Goal: Information Seeking & Learning: Learn about a topic

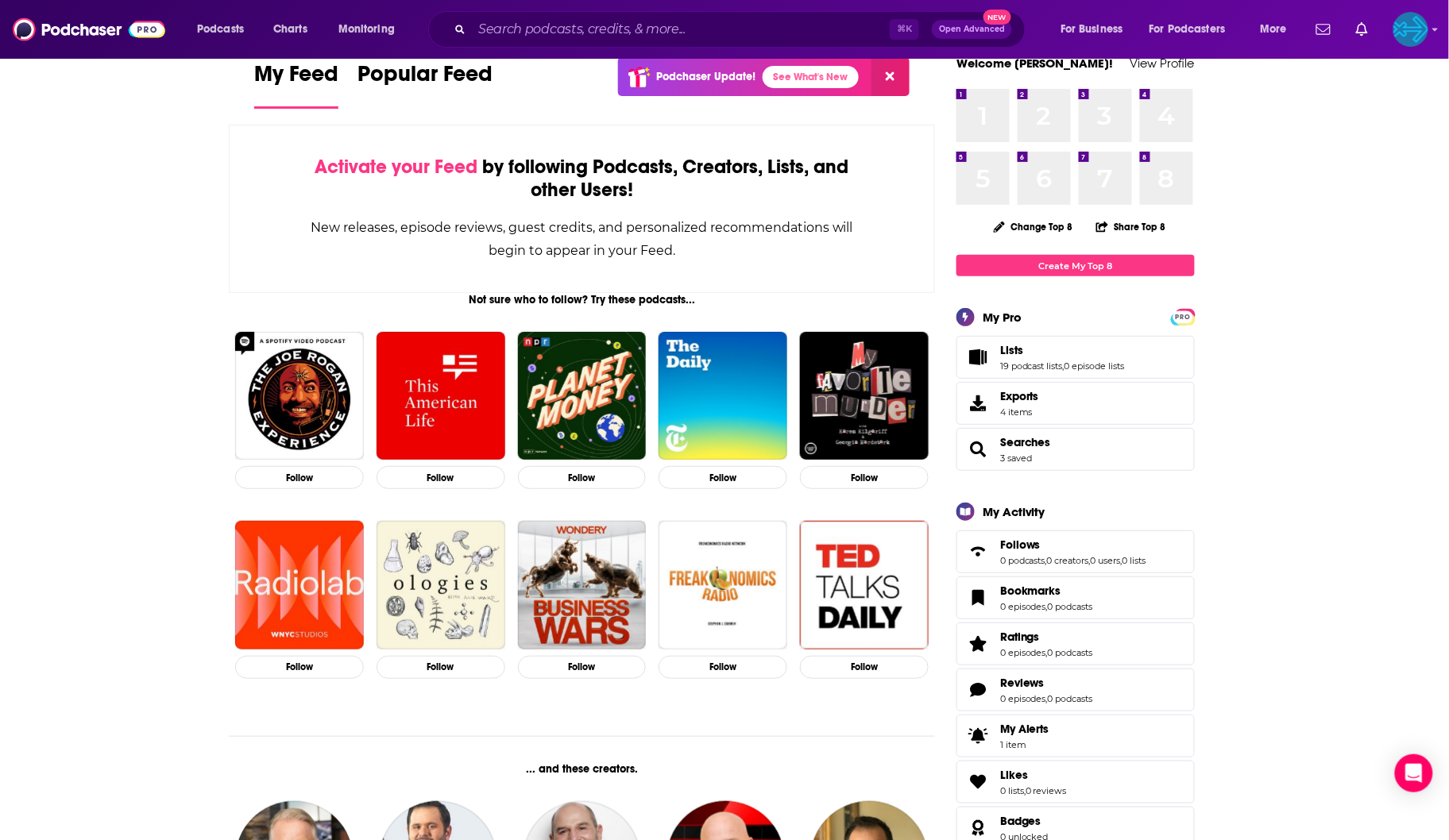
scroll to position [25, 0]
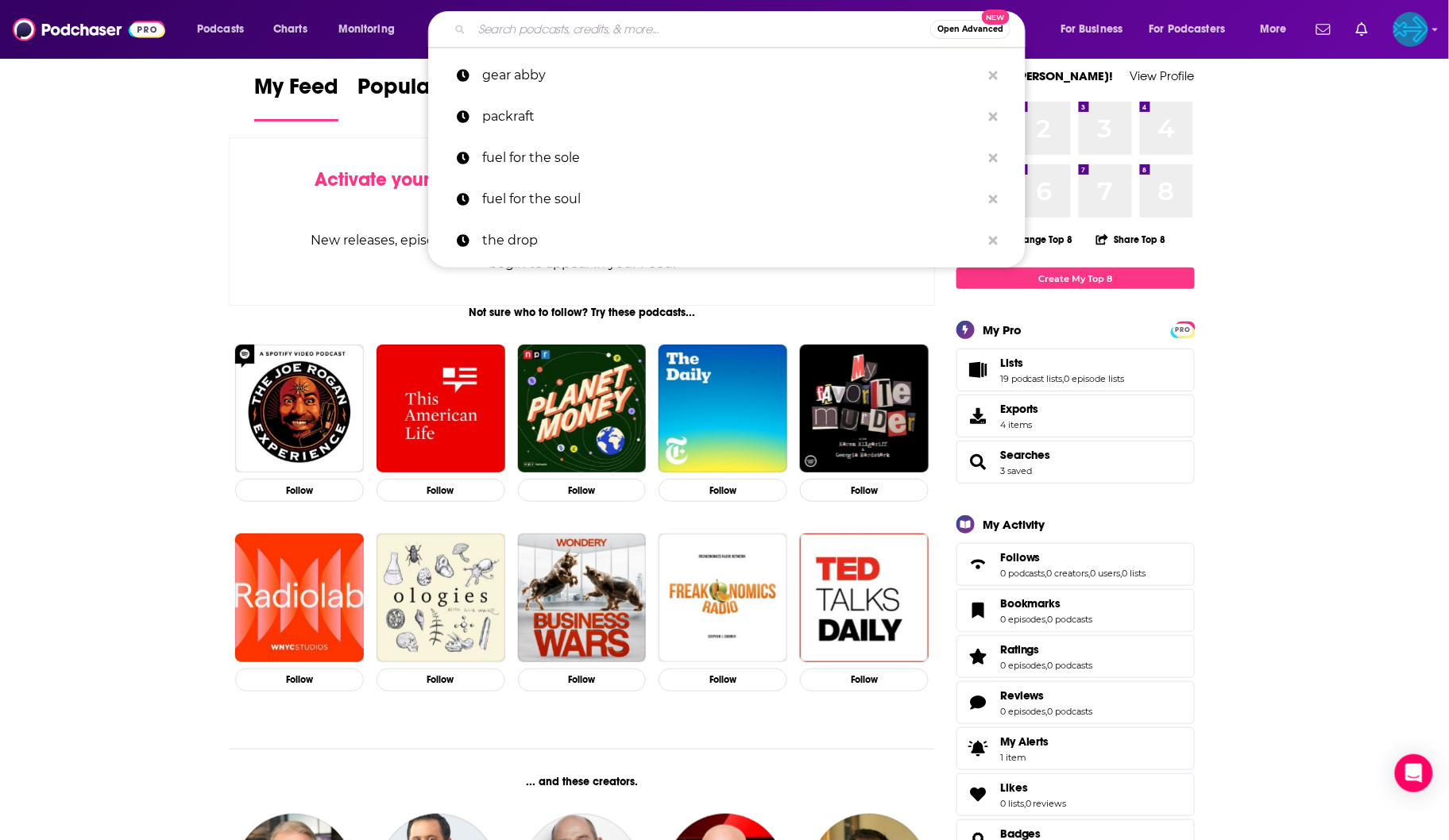
click at [540, 25] on input "Search podcasts, credits, & more..." at bounding box center [701, 29] width 458 height 25
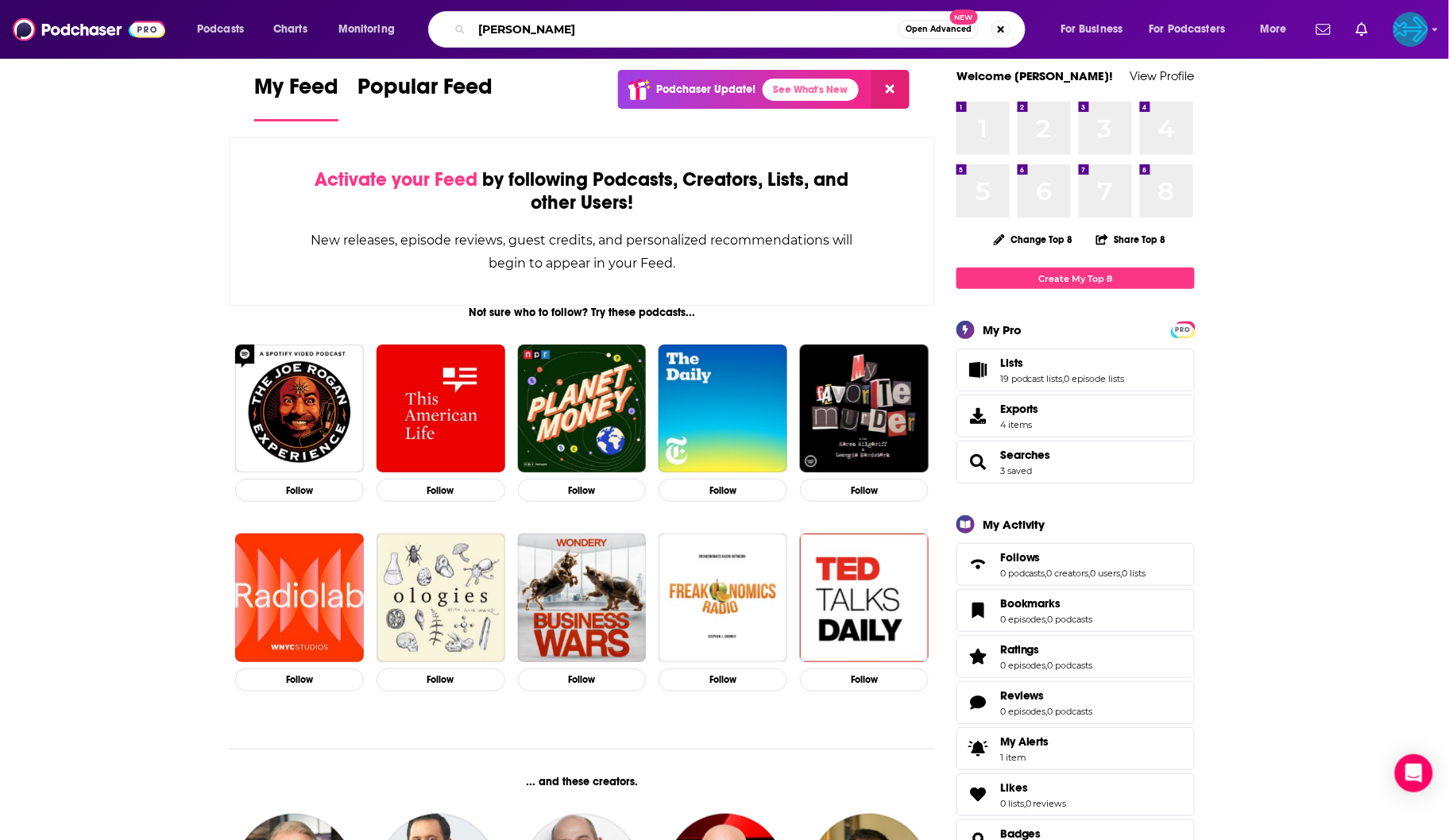
type input "[PERSON_NAME]"
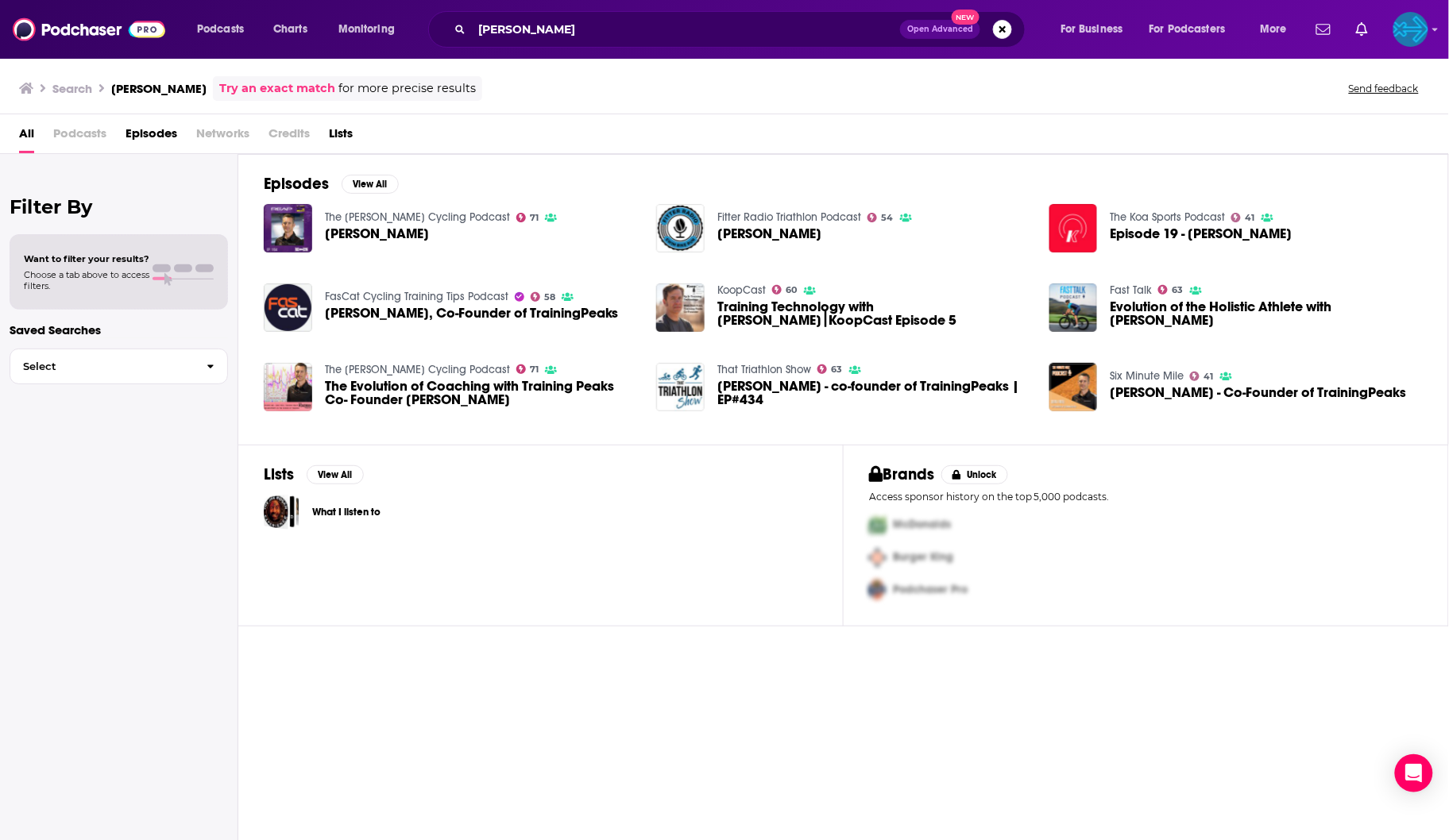
click at [144, 140] on span "Episodes" at bounding box center [151, 137] width 52 height 33
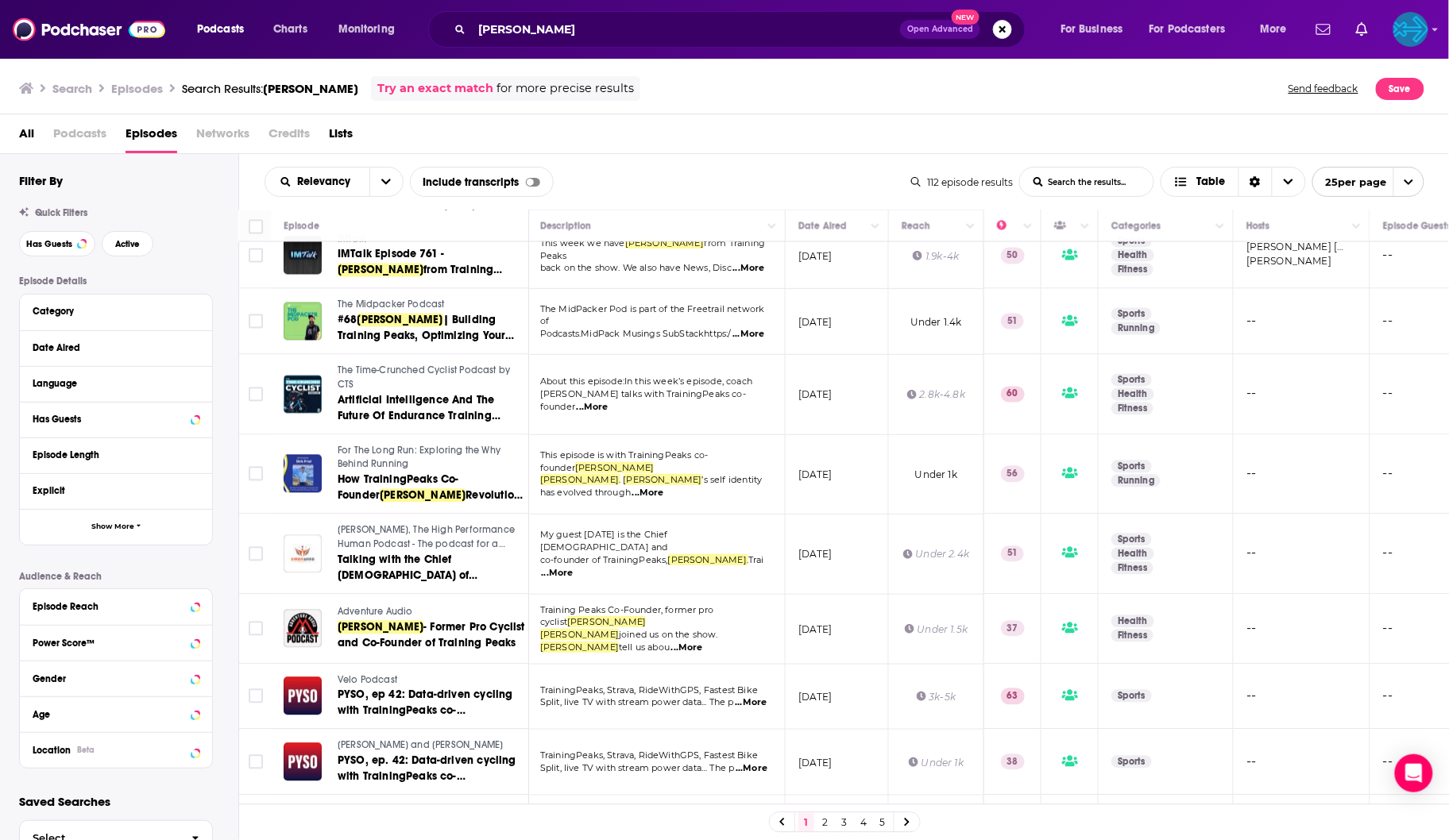
click at [821, 819] on link "2" at bounding box center [825, 822] width 16 height 19
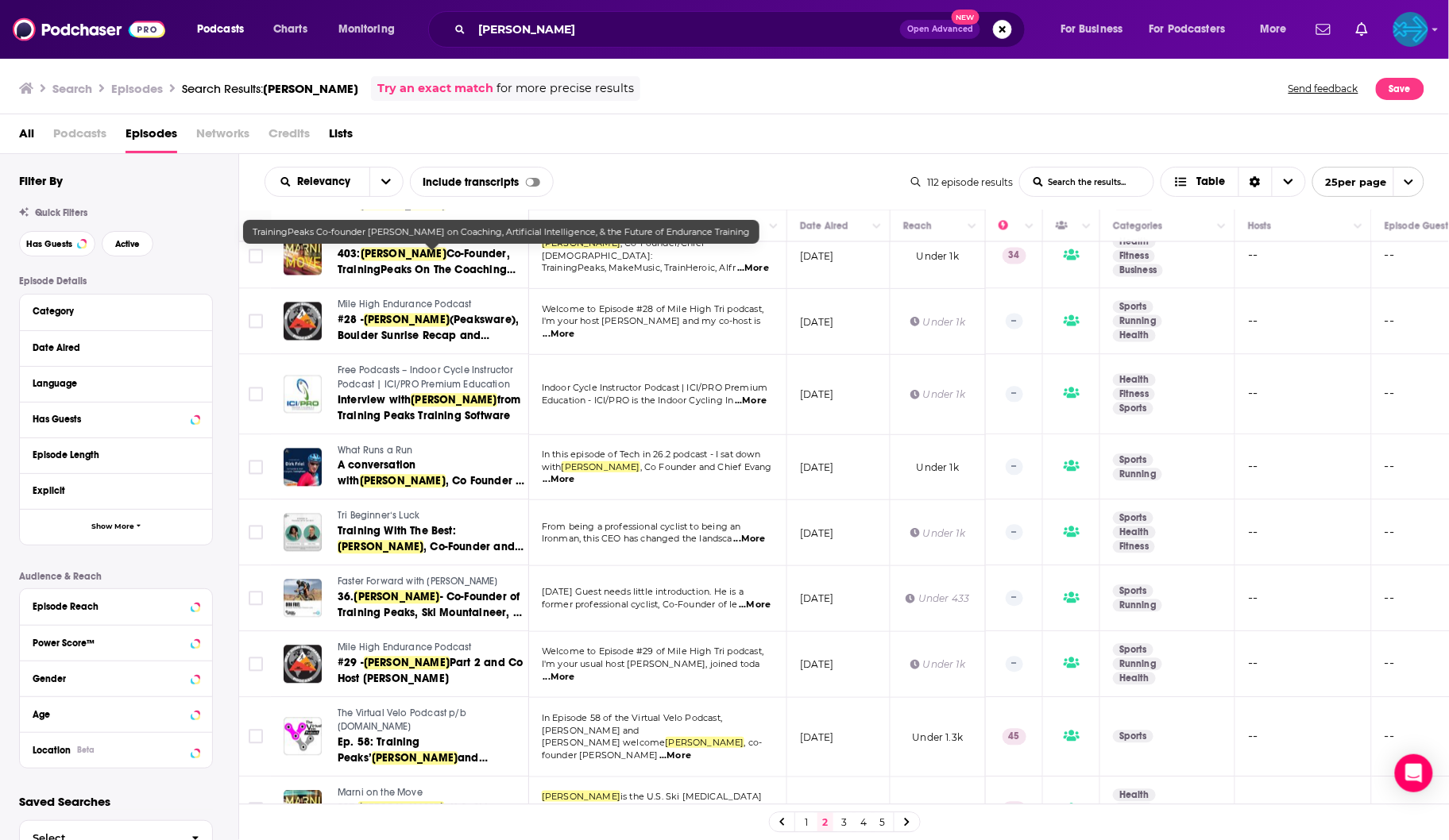
scroll to position [1105, 0]
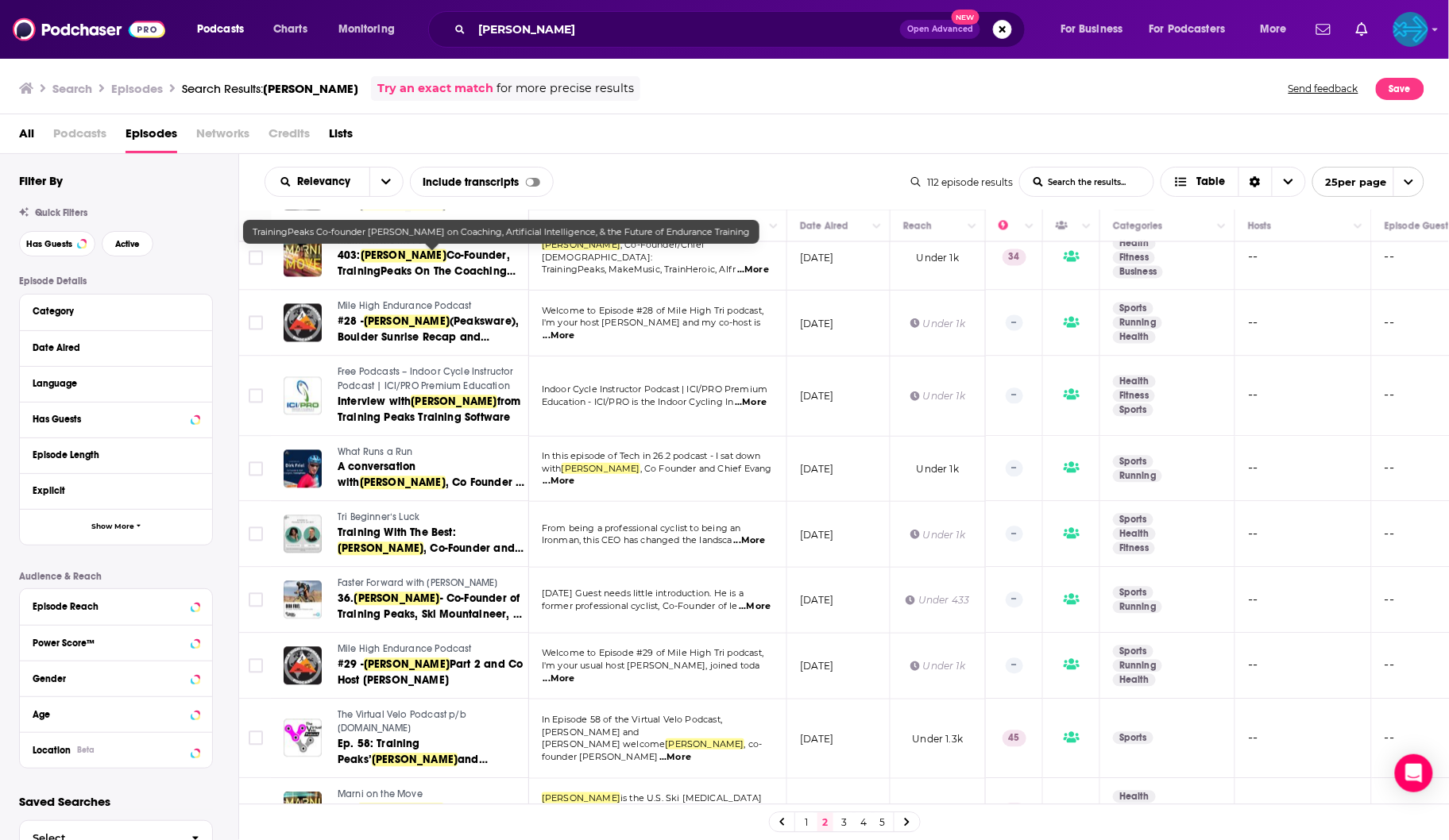
click at [840, 824] on link "3" at bounding box center [844, 822] width 16 height 19
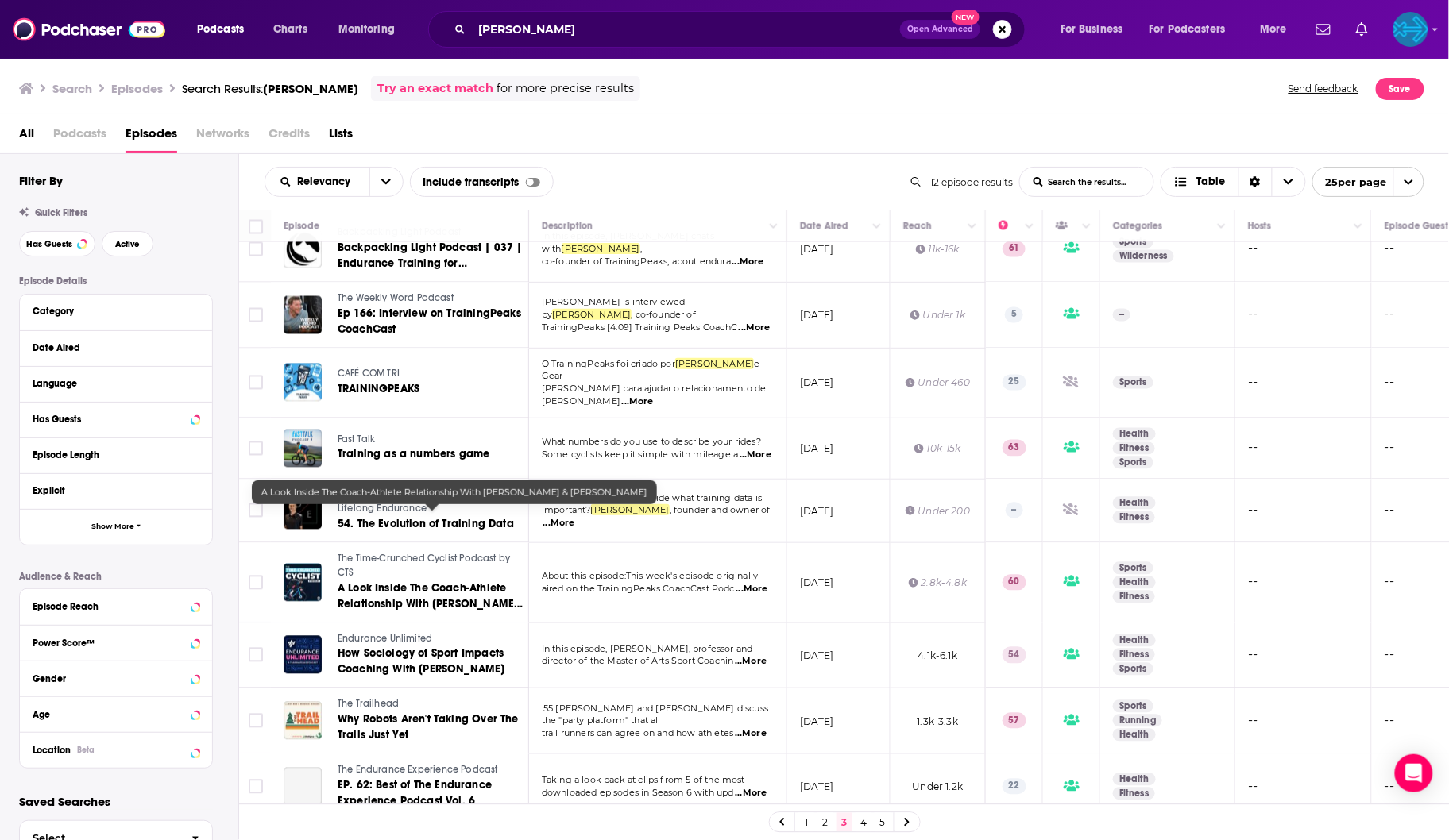
scroll to position [1038, 0]
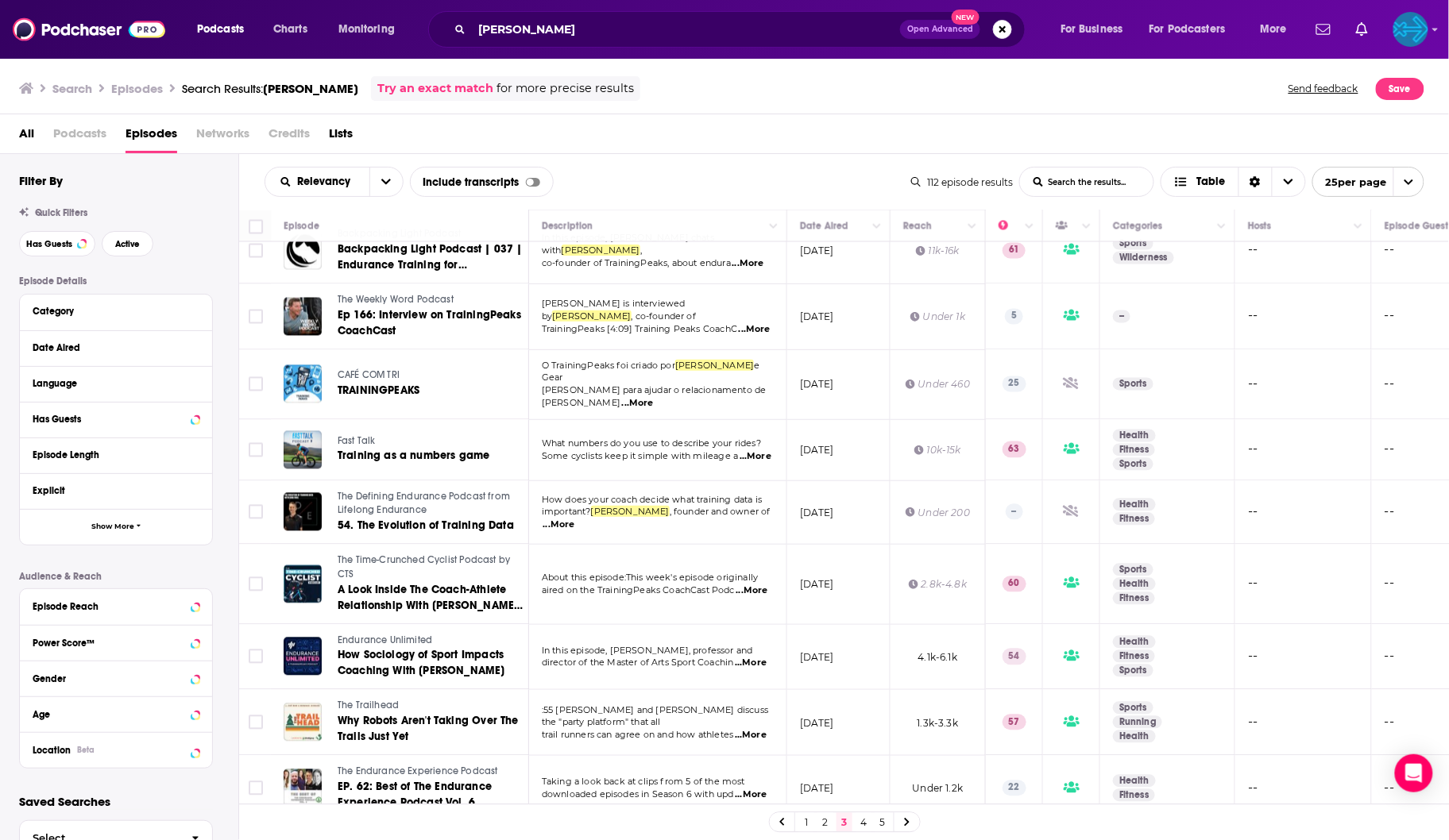
click at [807, 824] on link "1" at bounding box center [806, 822] width 16 height 19
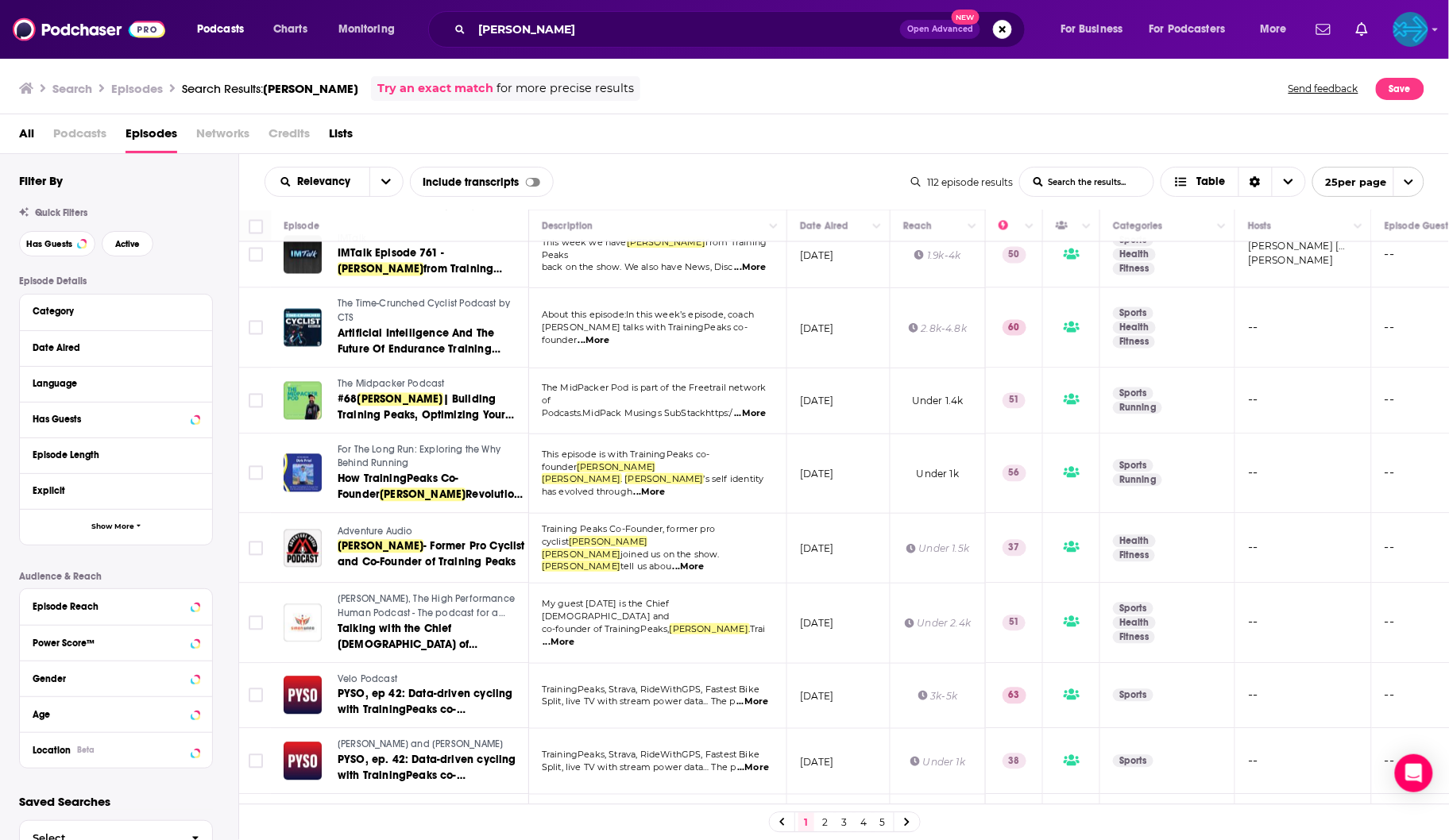
scroll to position [1088, 0]
click at [826, 822] on link "2" at bounding box center [825, 822] width 16 height 19
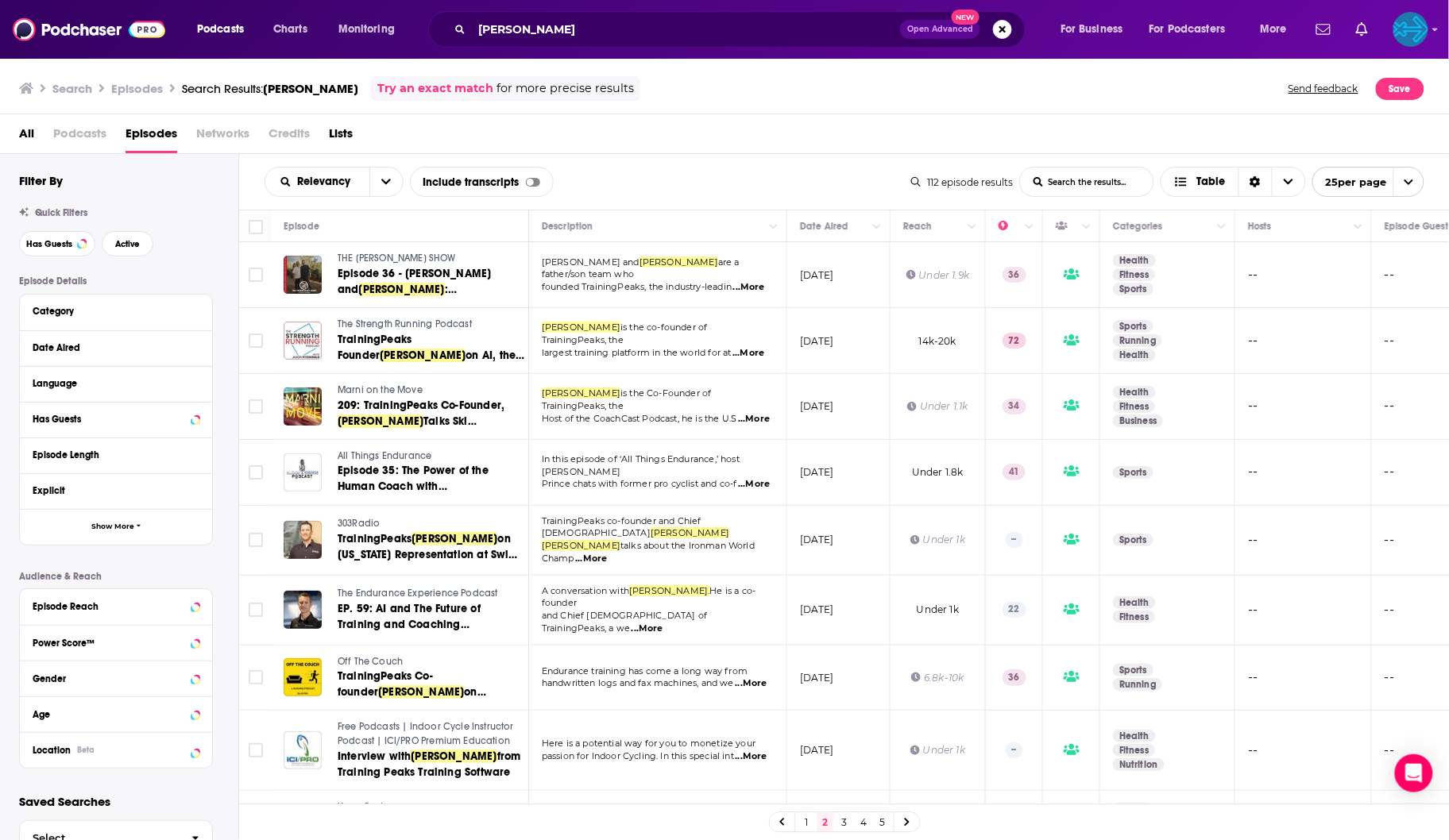
click at [388, 327] on span "The Strength Running Podcast" at bounding box center [404, 324] width 134 height 11
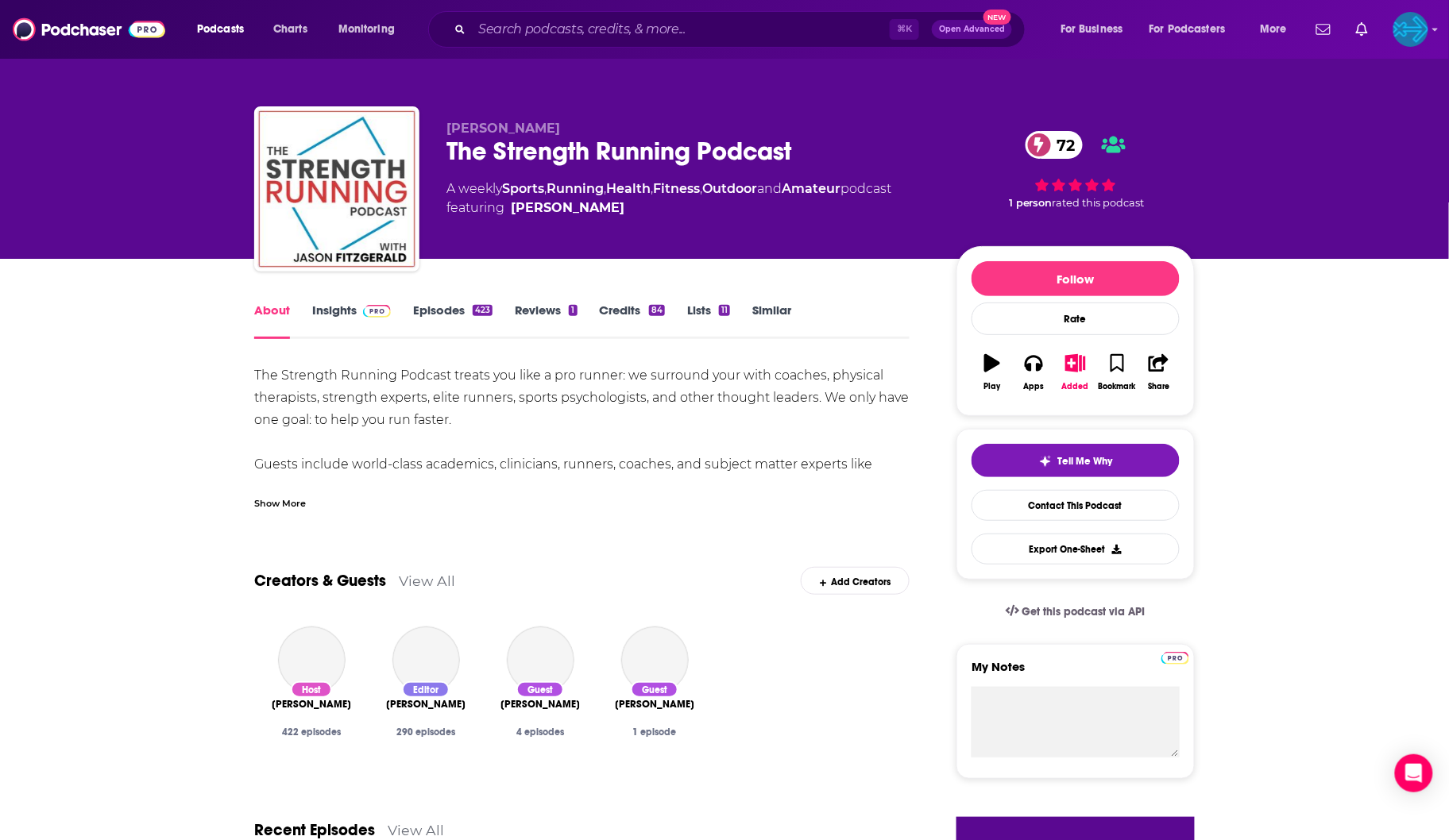
click at [437, 310] on link "Episodes 423" at bounding box center [453, 320] width 80 height 36
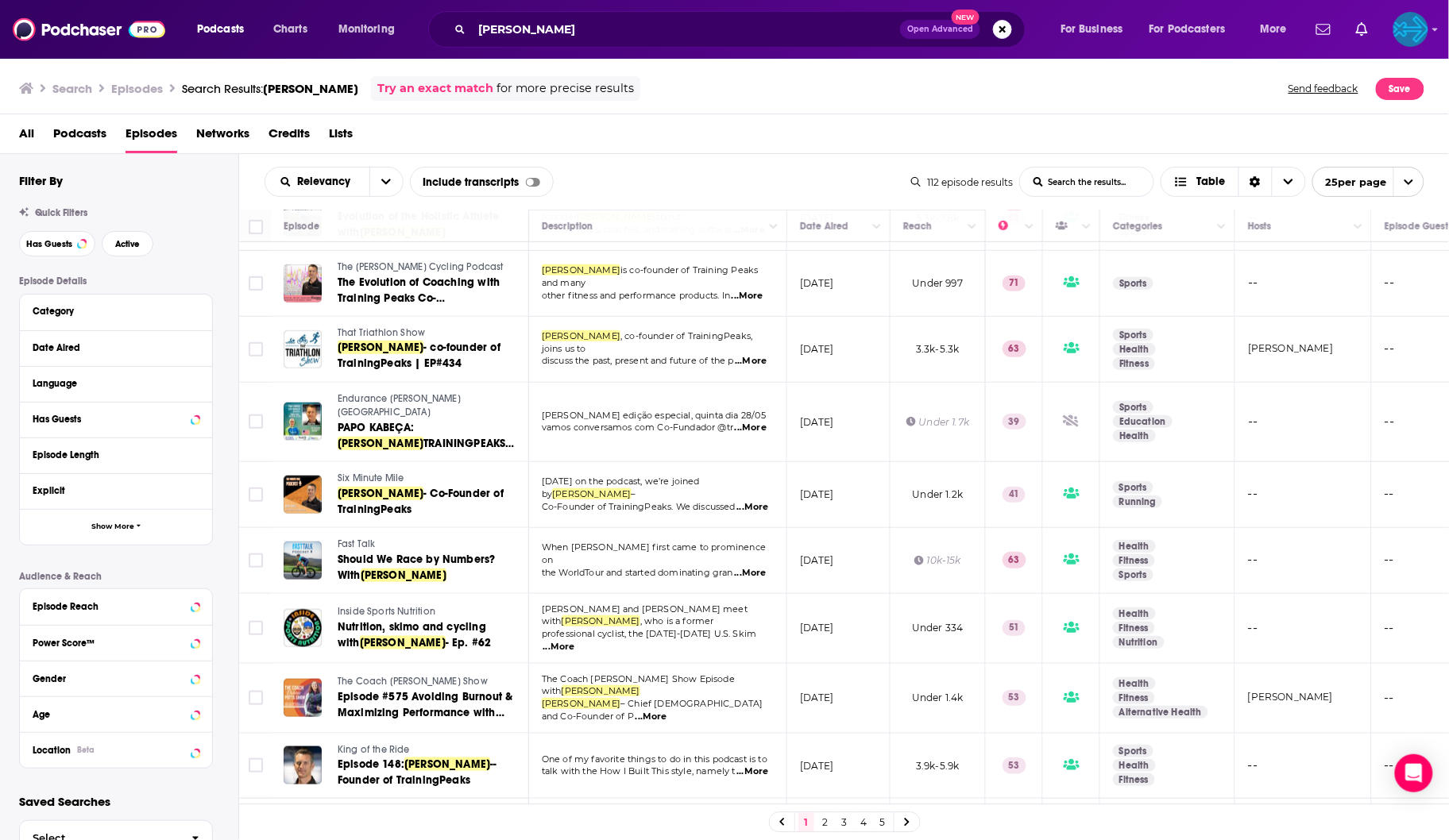
scroll to position [590, 0]
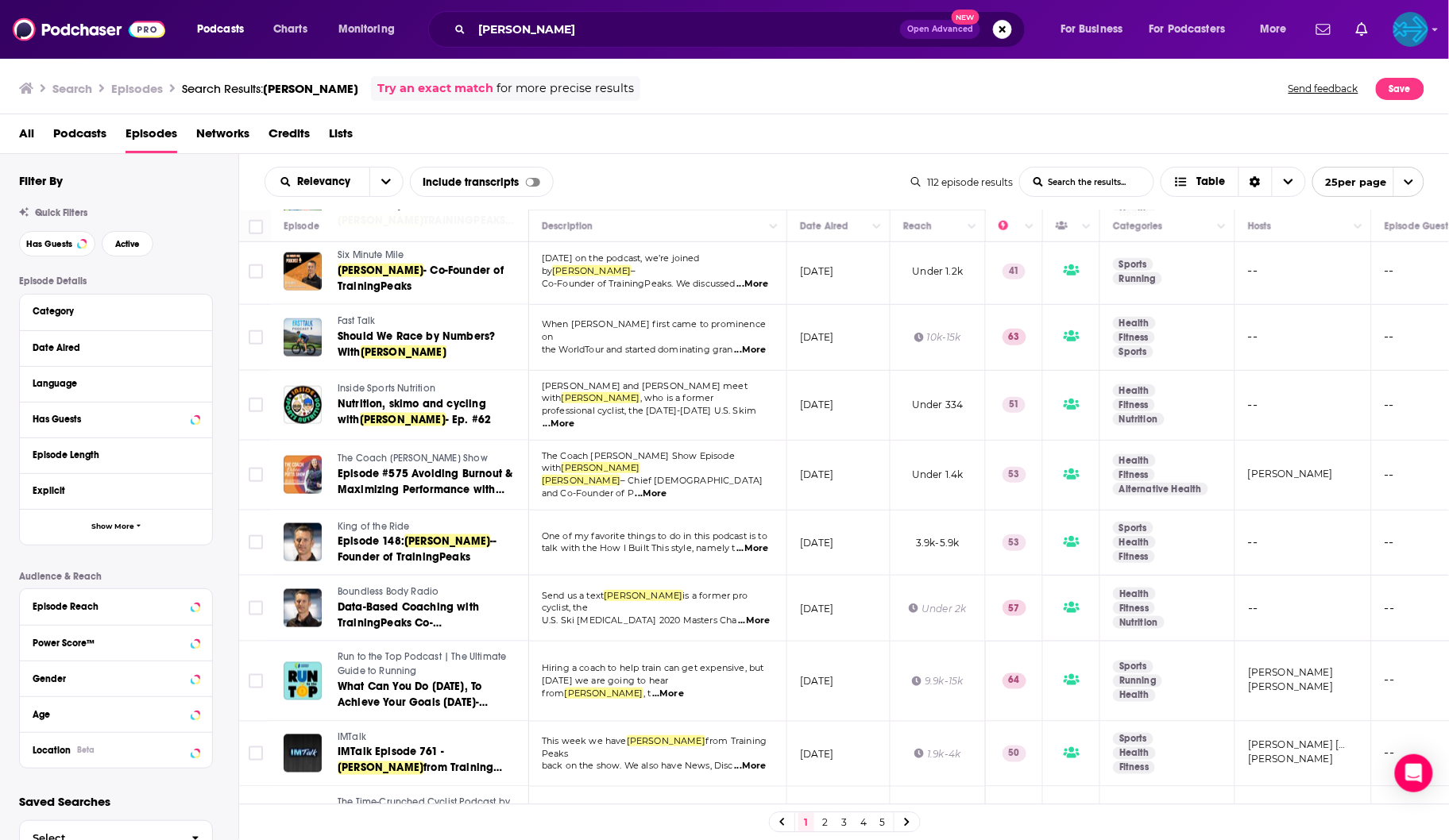
click at [820, 824] on link "2" at bounding box center [825, 822] width 16 height 19
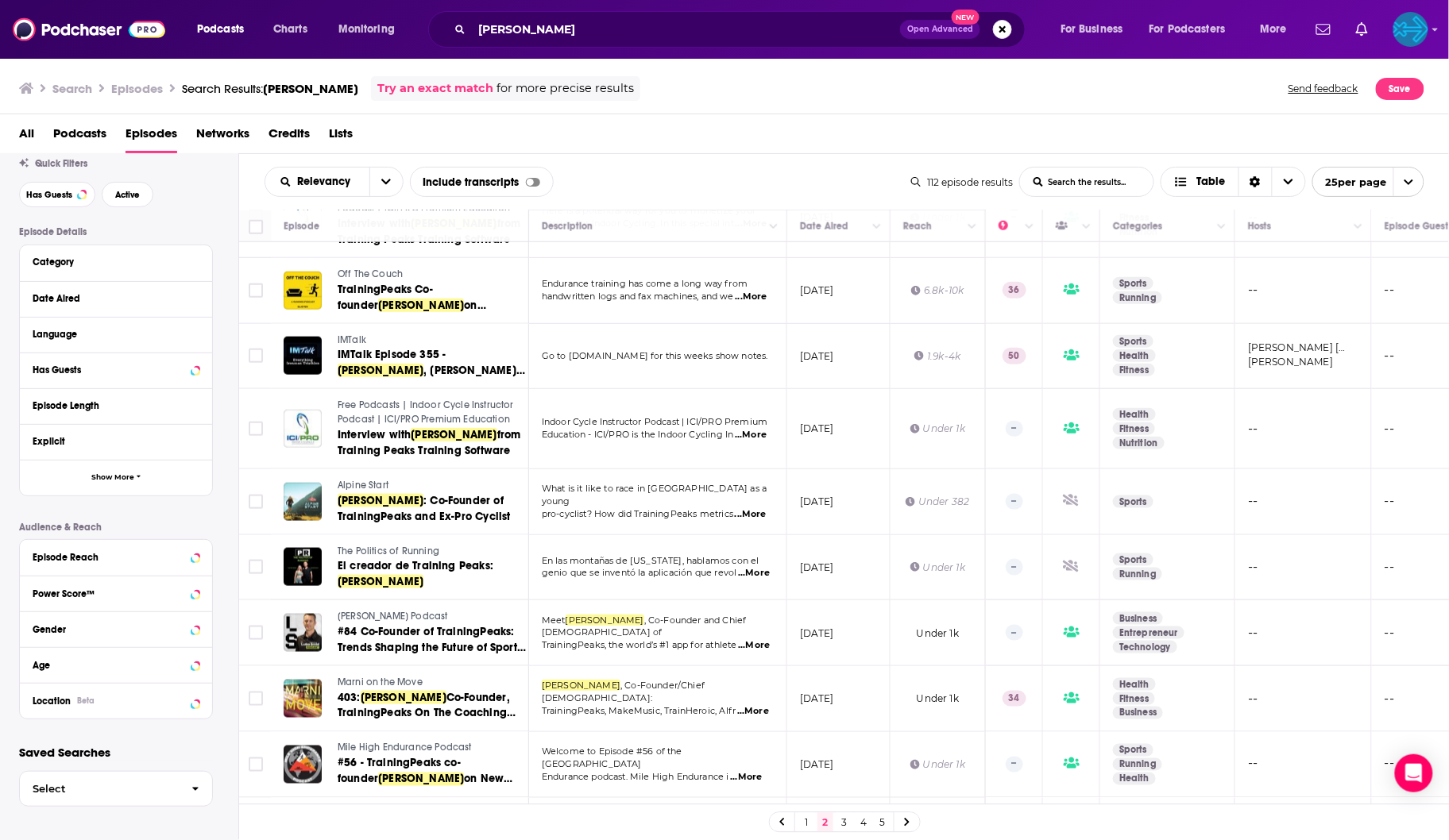
scroll to position [49, 0]
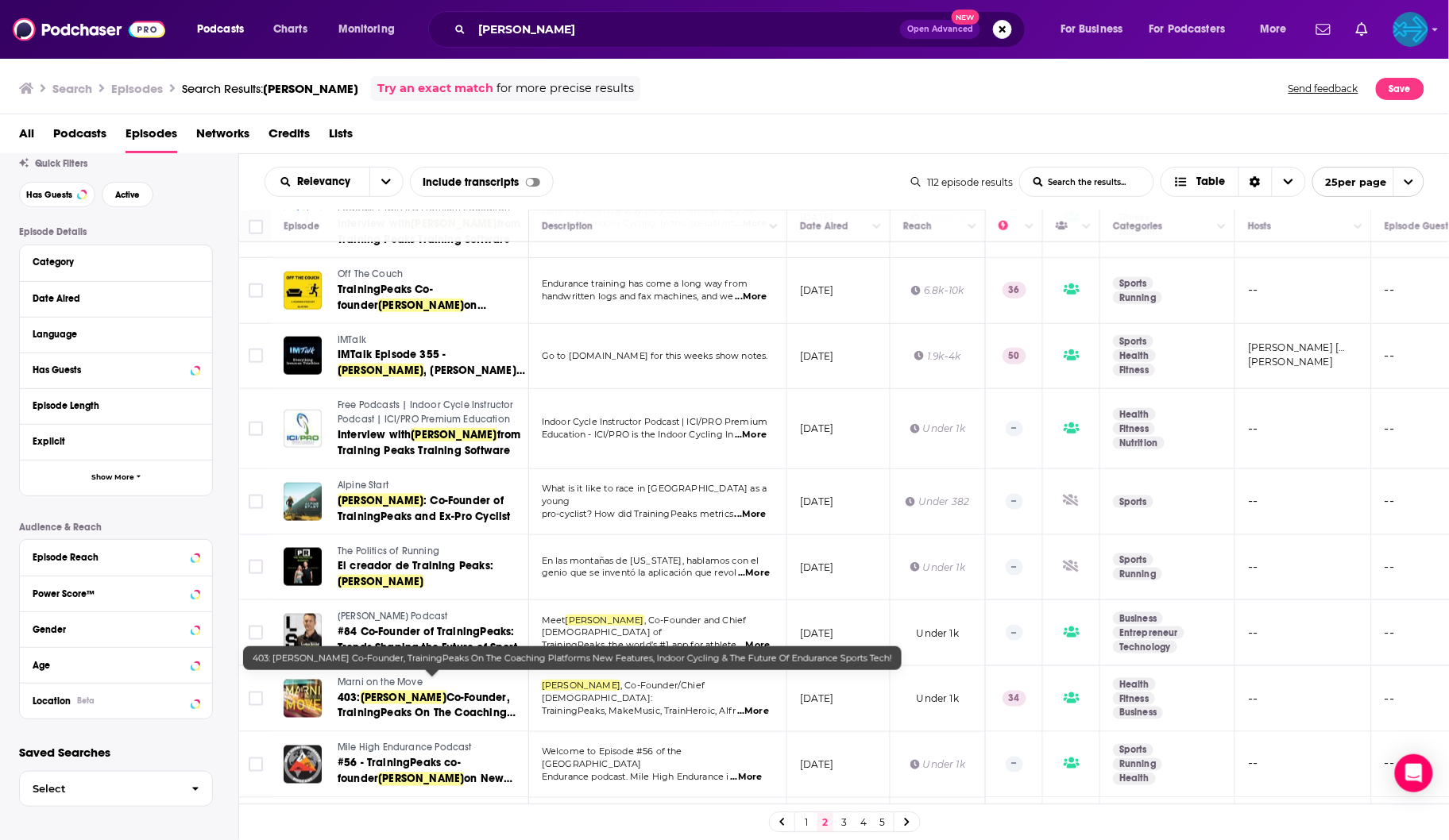
click at [846, 821] on link "3" at bounding box center [844, 822] width 16 height 19
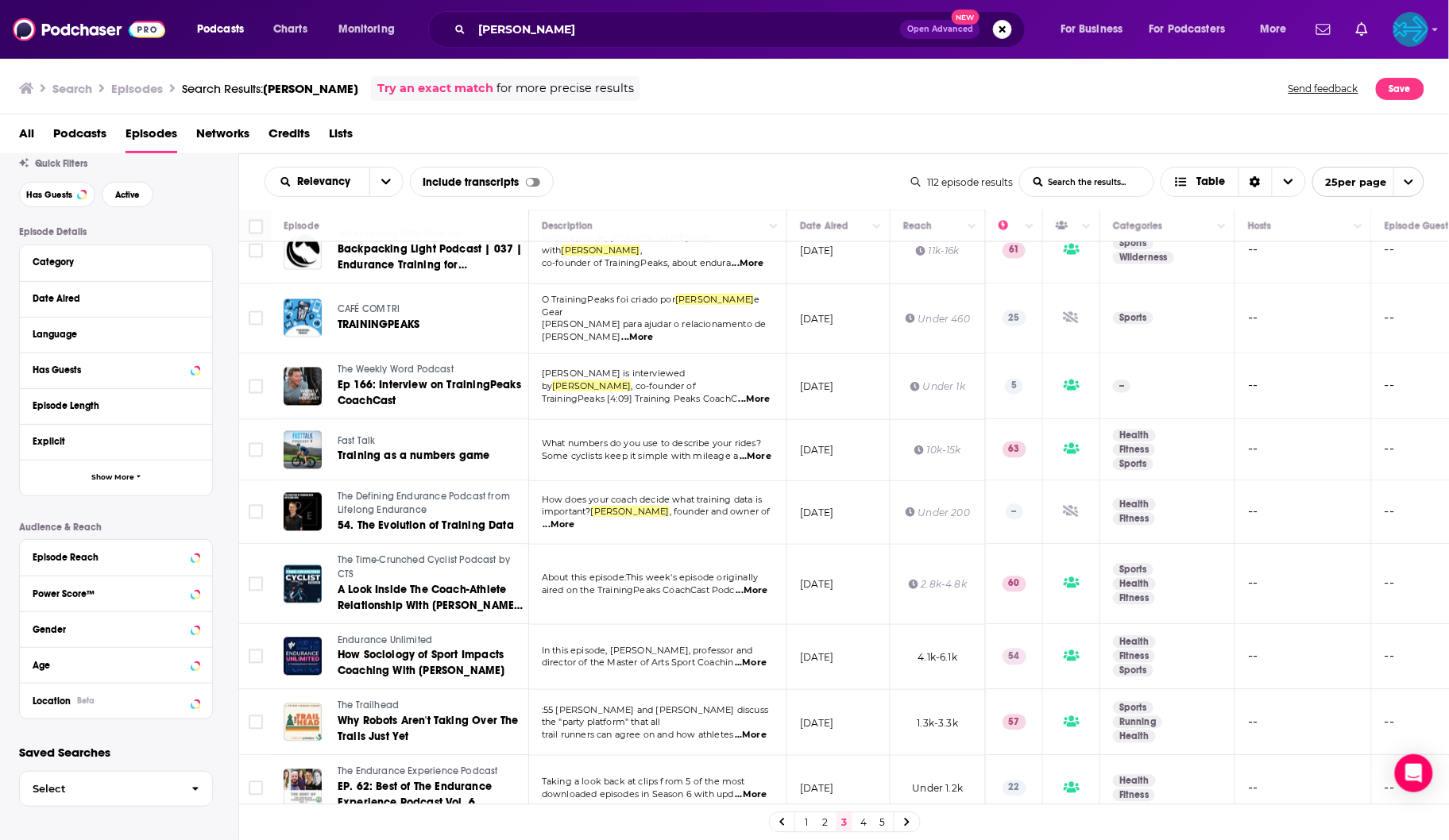
click at [859, 821] on link "4" at bounding box center [862, 822] width 16 height 19
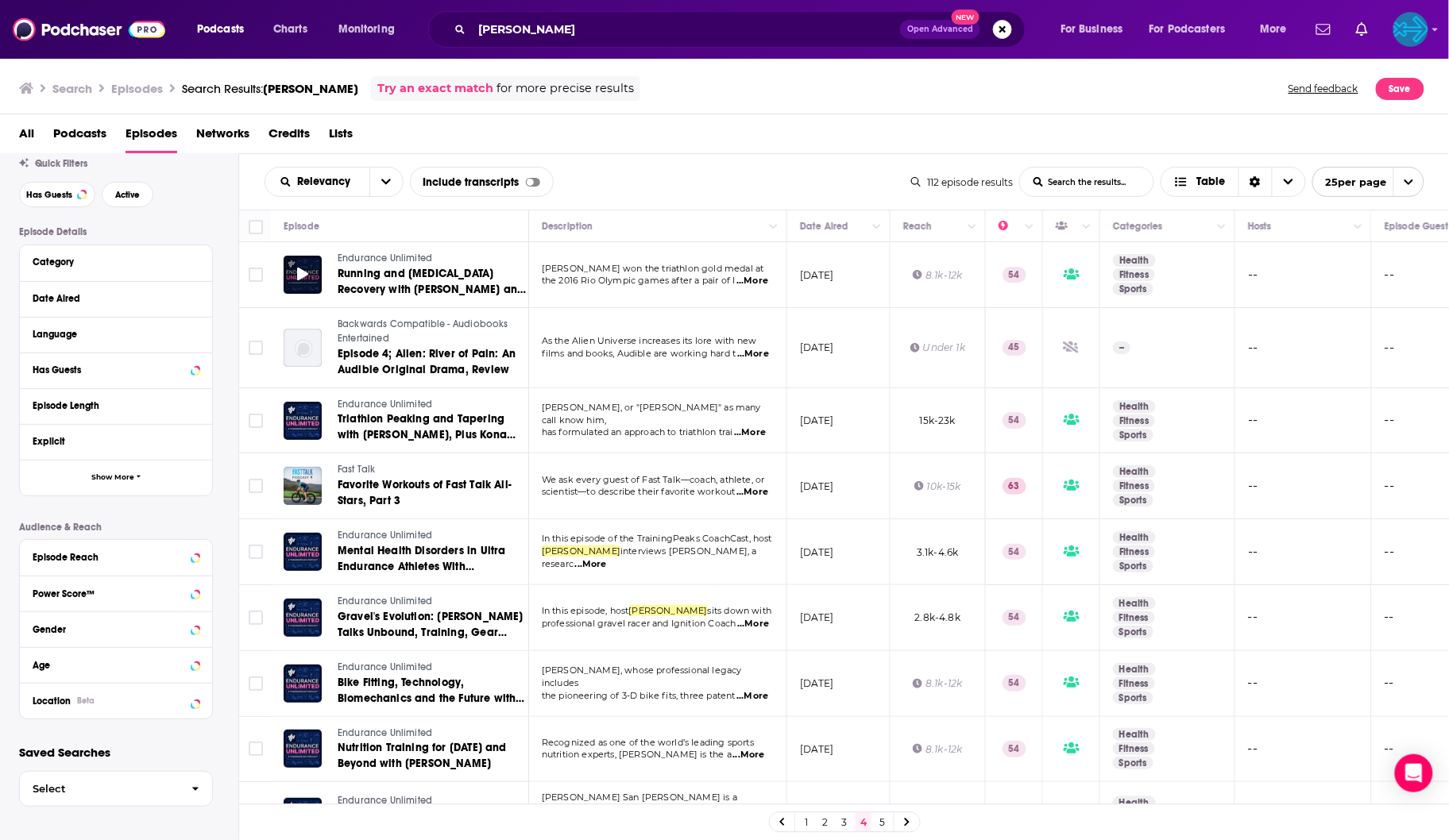
click at [300, 284] on span at bounding box center [303, 275] width 12 height 18
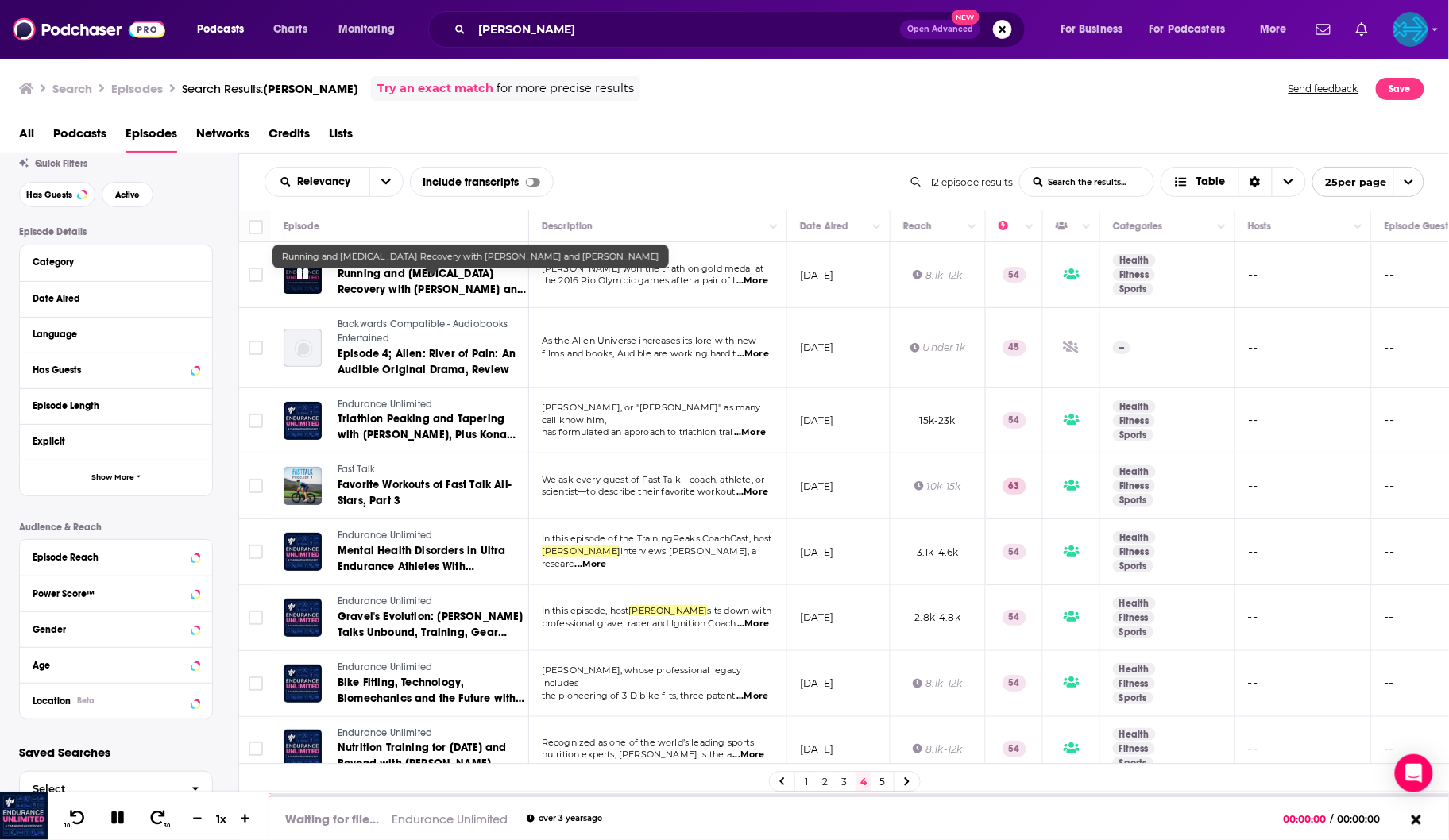
click at [303, 277] on icon at bounding box center [303, 274] width 12 height 11
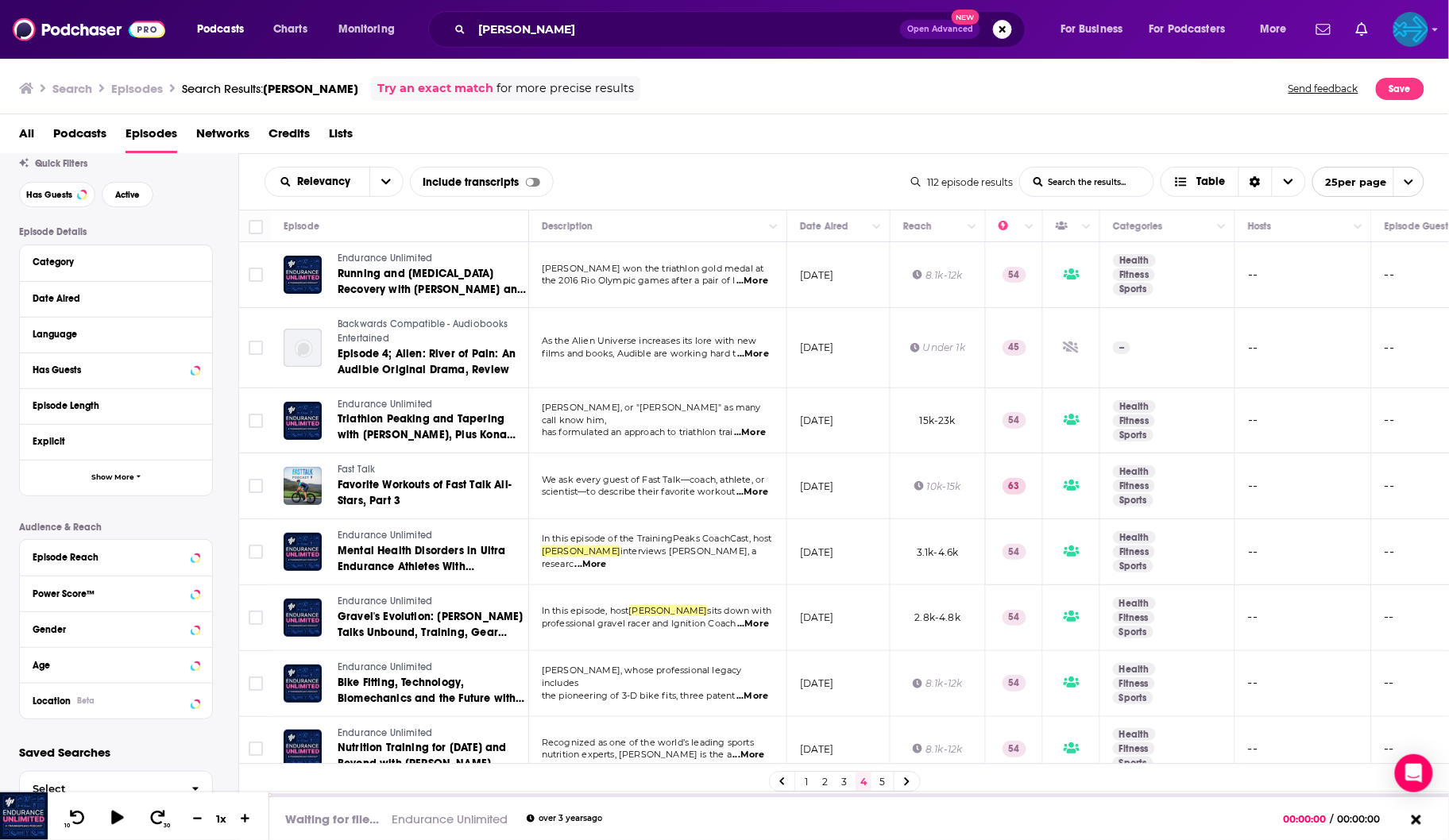
click at [379, 264] on span "Endurance Unlimited" at bounding box center [384, 258] width 94 height 11
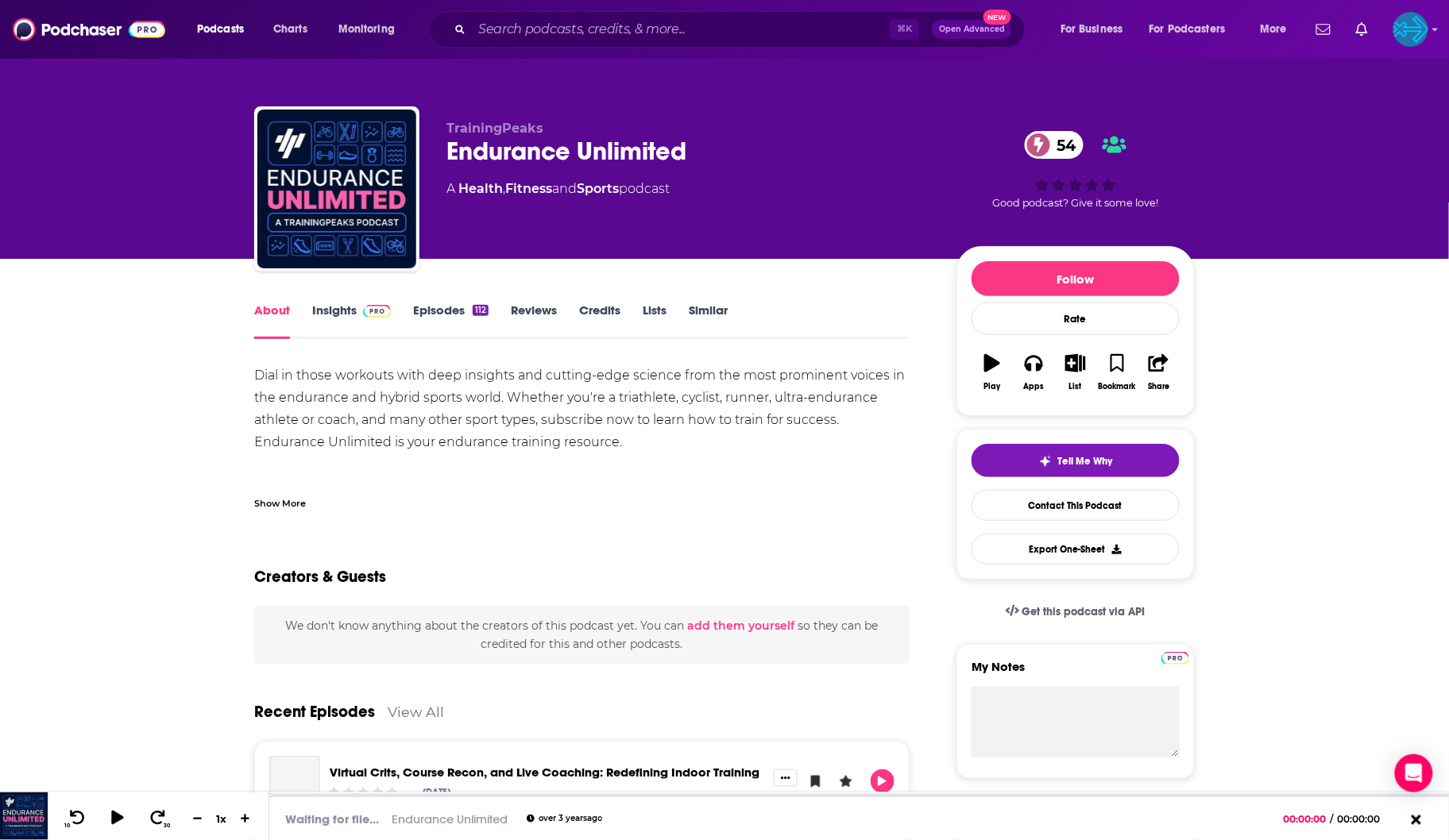
click at [339, 314] on link "Insights" at bounding box center [352, 320] width 79 height 36
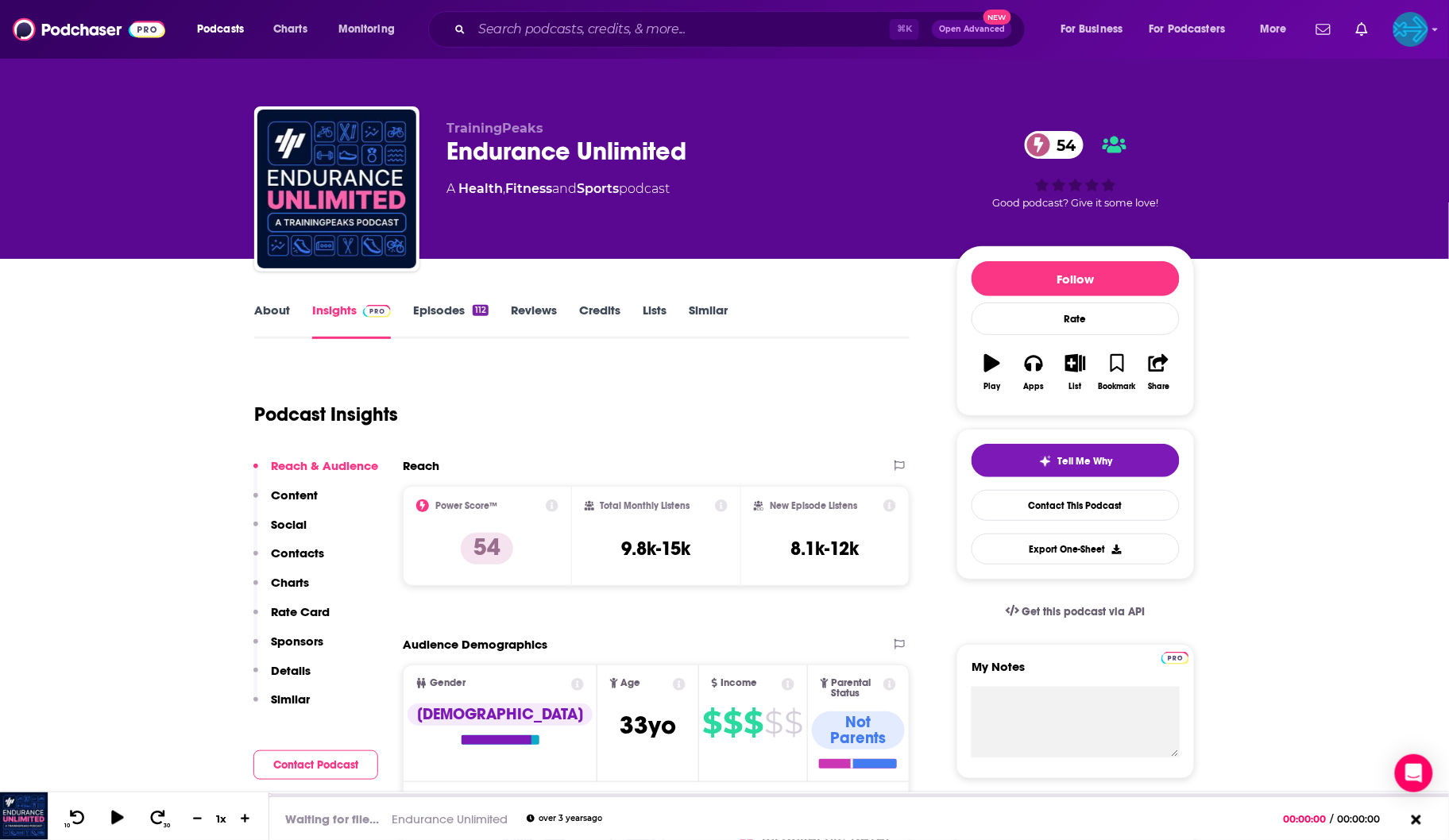
click at [445, 315] on link "Episodes 112" at bounding box center [451, 320] width 76 height 36
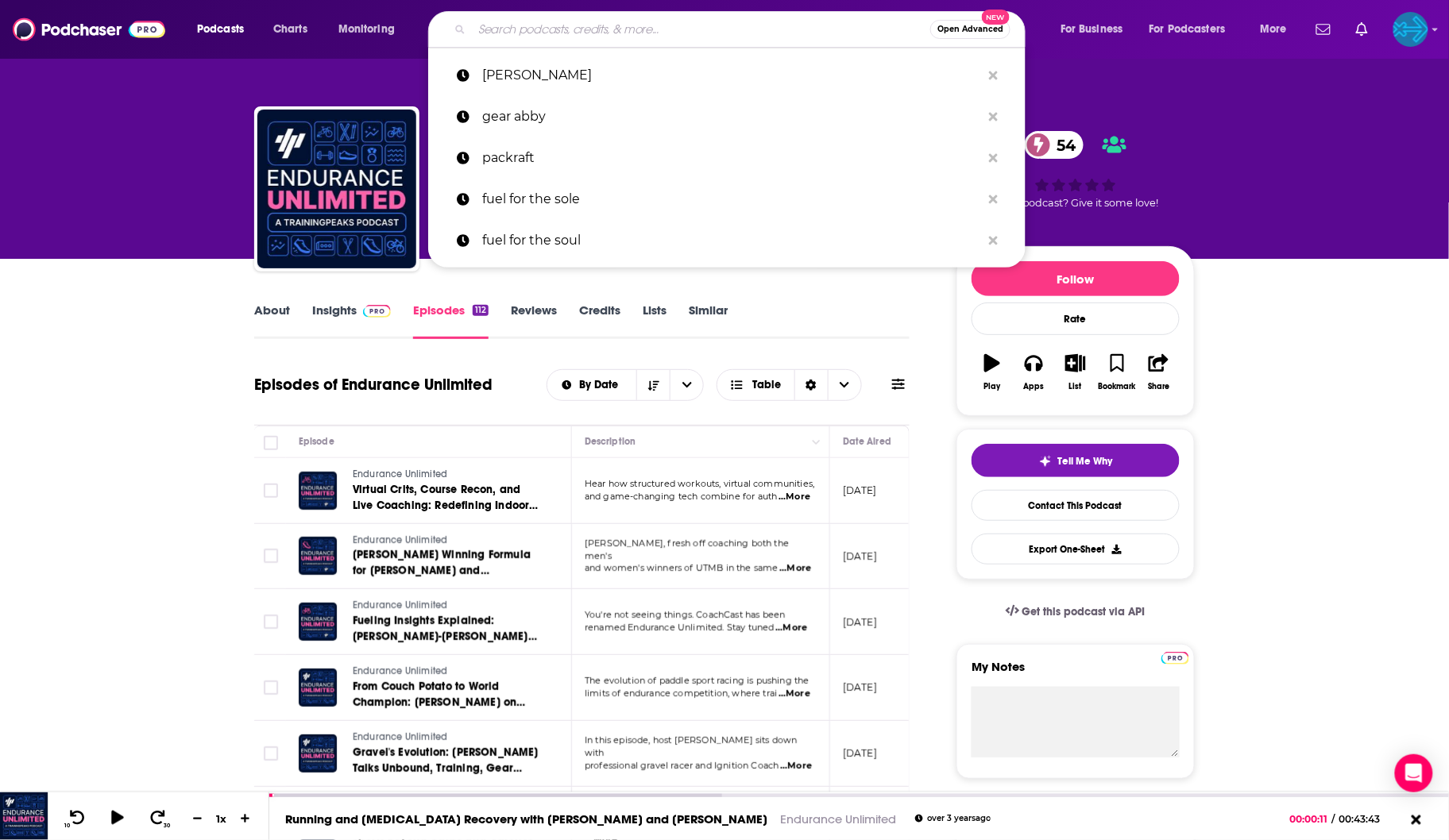
click at [504, 27] on input "Search podcasts, credits, & more..." at bounding box center [701, 29] width 458 height 25
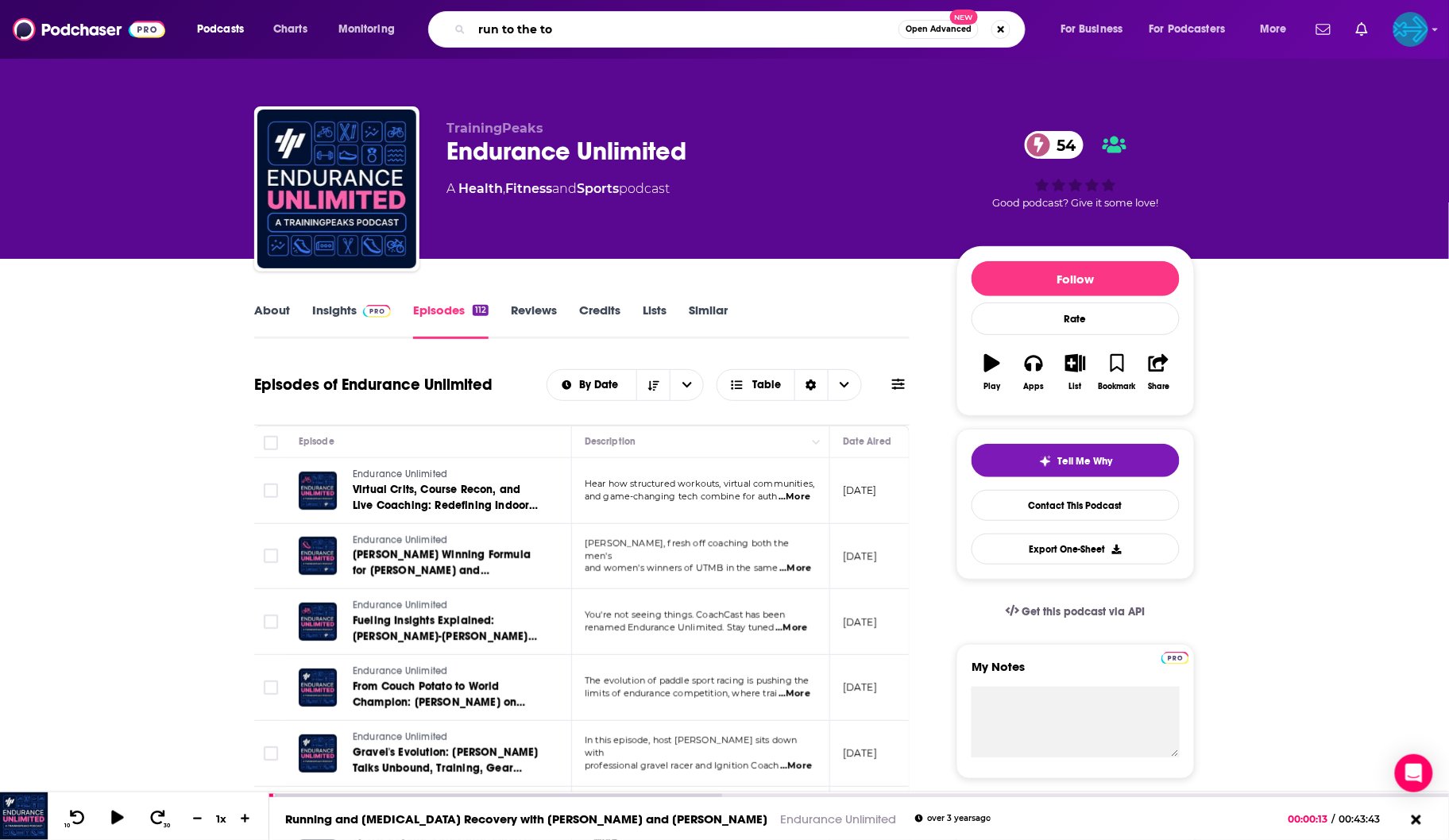
type input "run to the top"
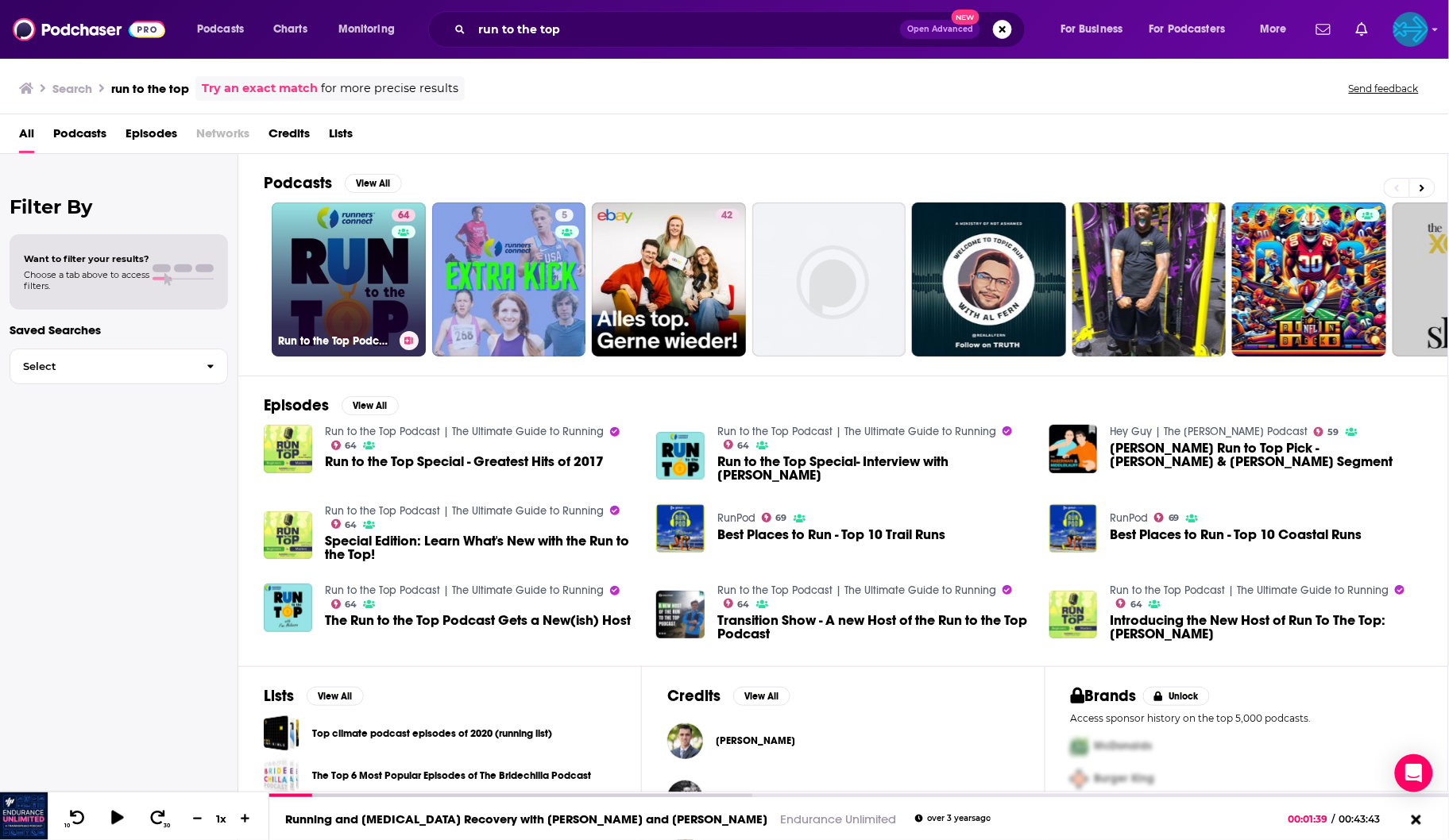
click at [356, 260] on link "64 Run to the Top Podcast | The Ultimate Guide to Running" at bounding box center [349, 280] width 154 height 154
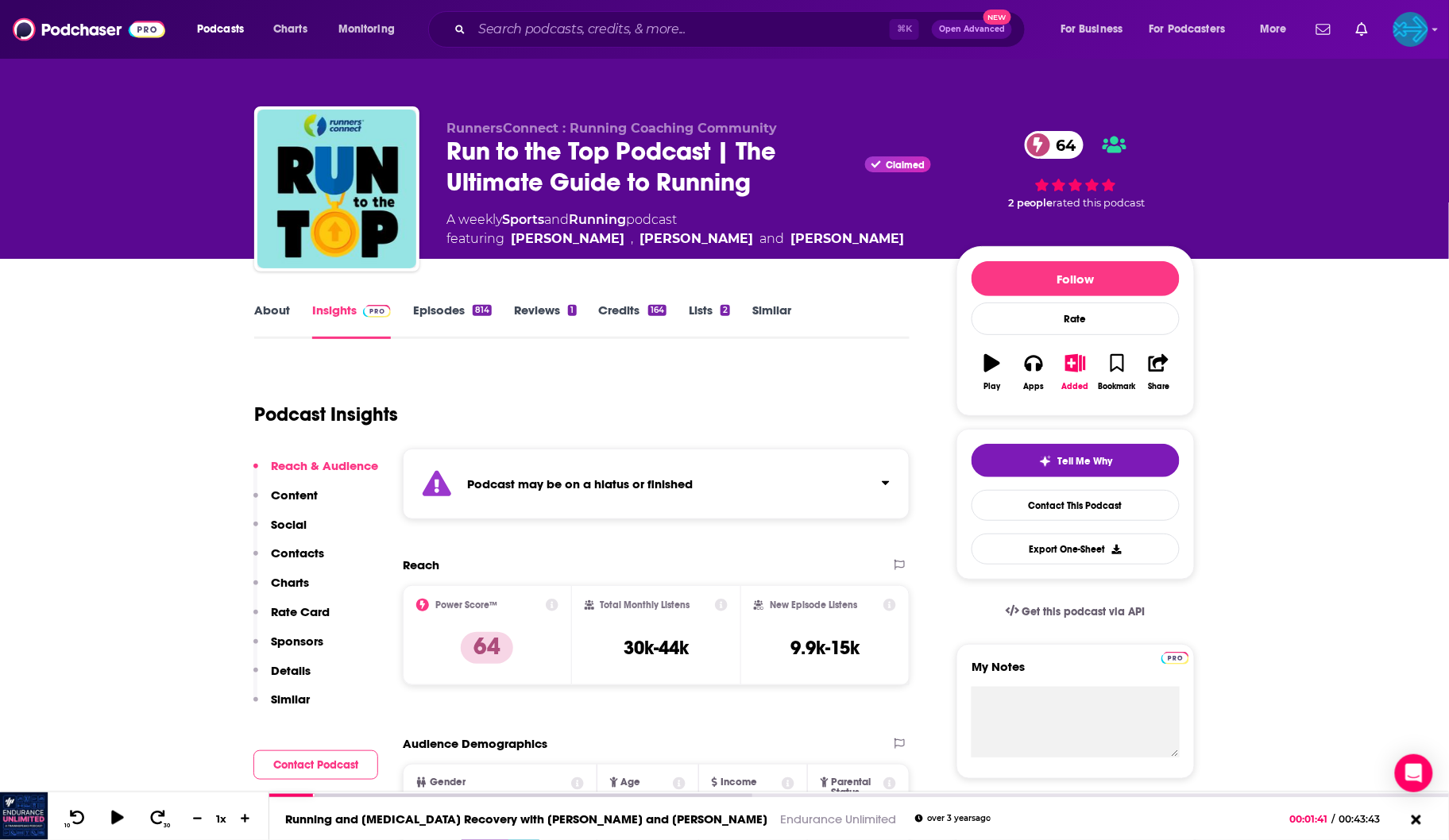
click at [444, 311] on link "Episodes 814" at bounding box center [453, 320] width 79 height 36
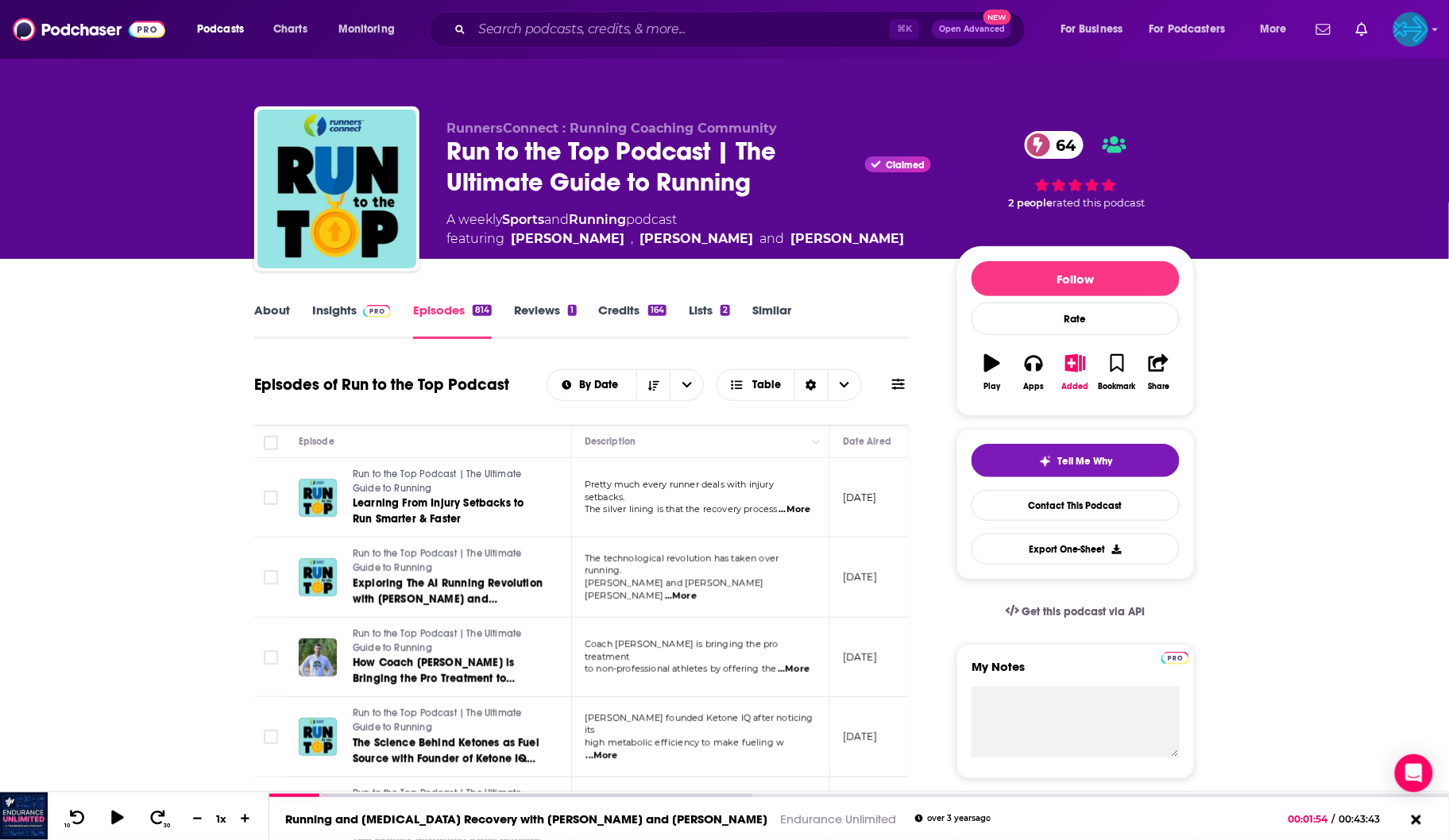
click at [336, 314] on link "Insights" at bounding box center [352, 320] width 79 height 36
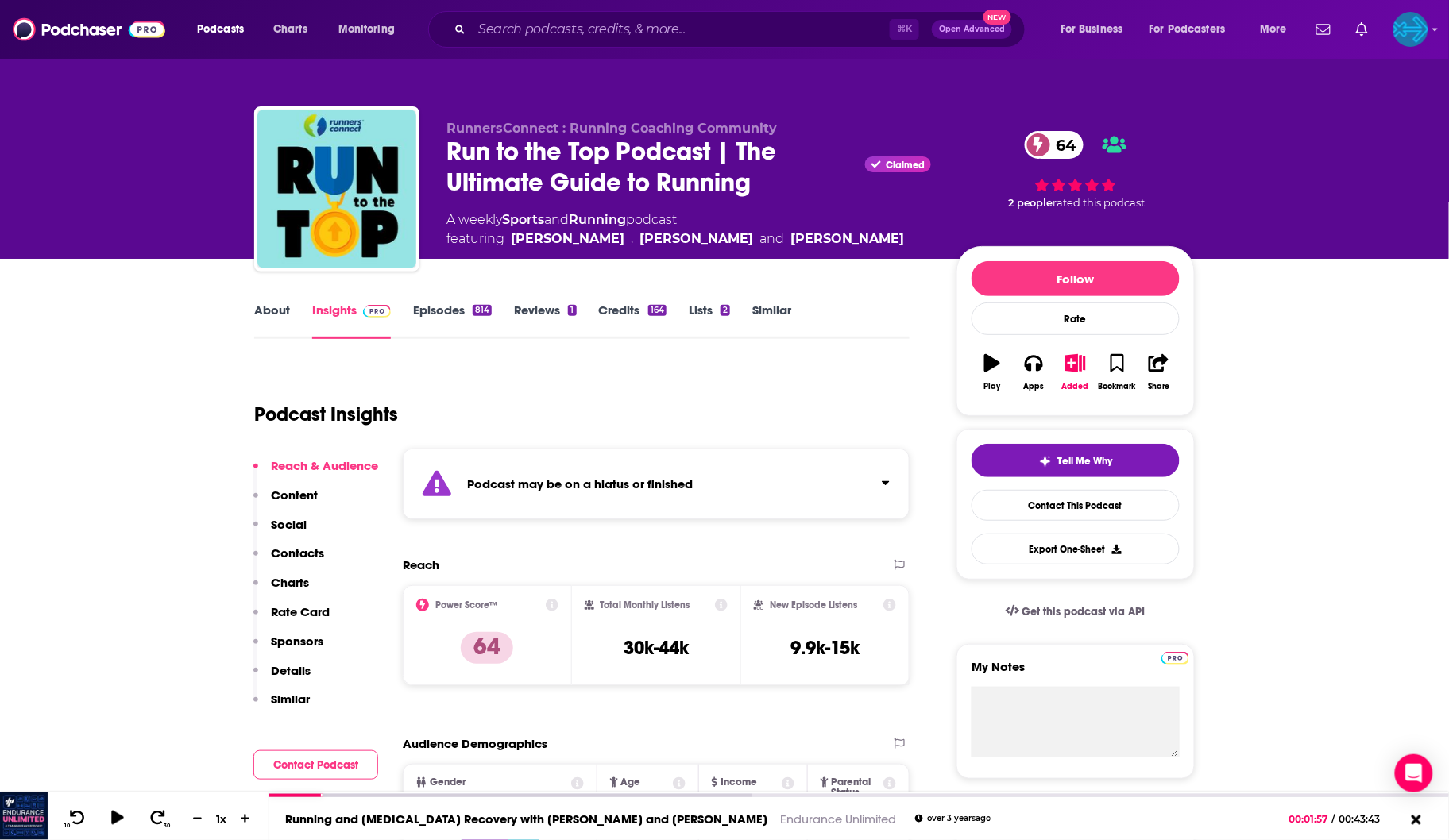
scroll to position [179, 0]
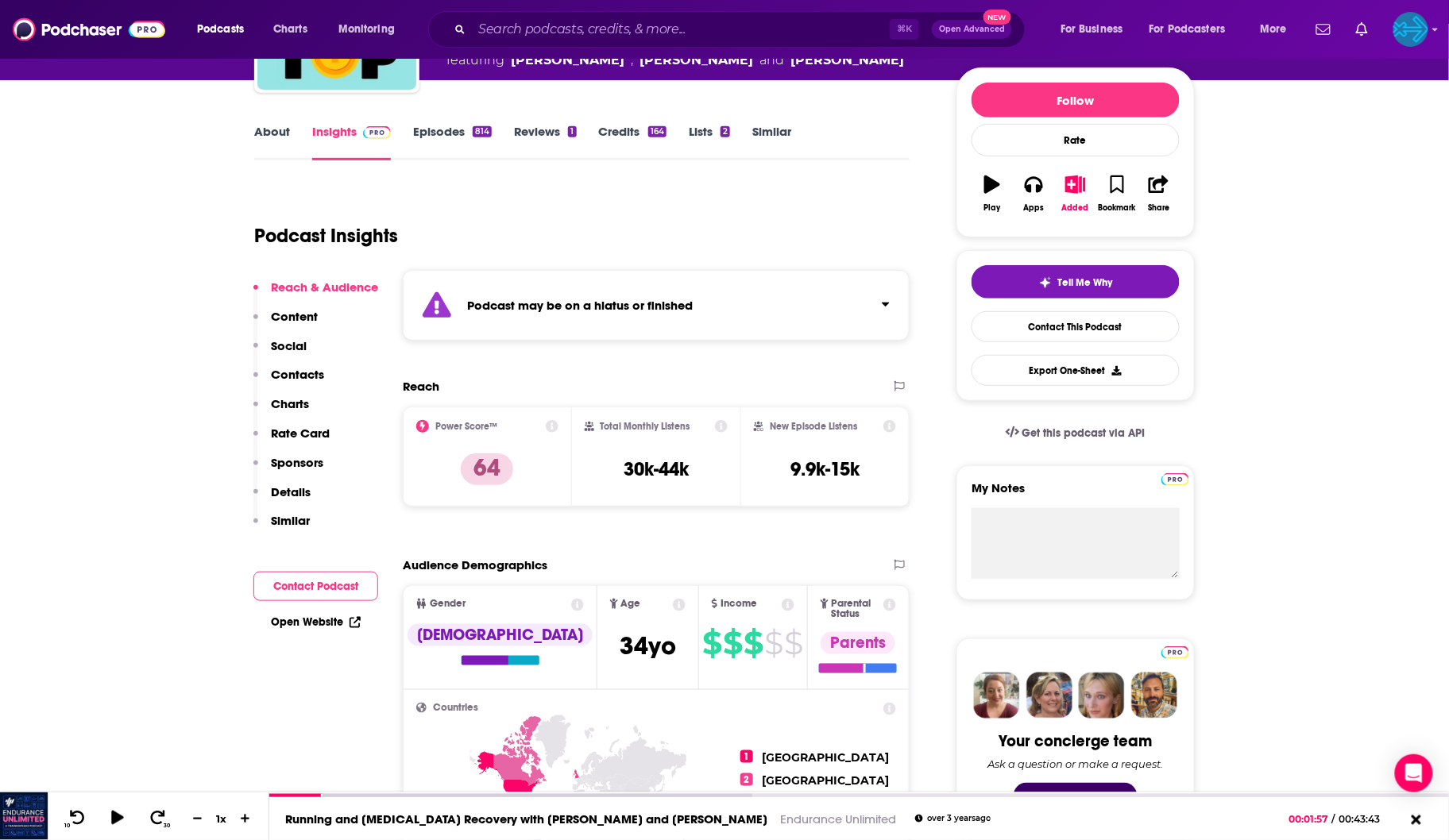
click at [443, 122] on div "About Insights Episodes 814 Reviews 1 Credits 164 Lists 2 Similar" at bounding box center [582, 140] width 656 height 39
click at [442, 135] on link "Episodes 814" at bounding box center [453, 142] width 79 height 36
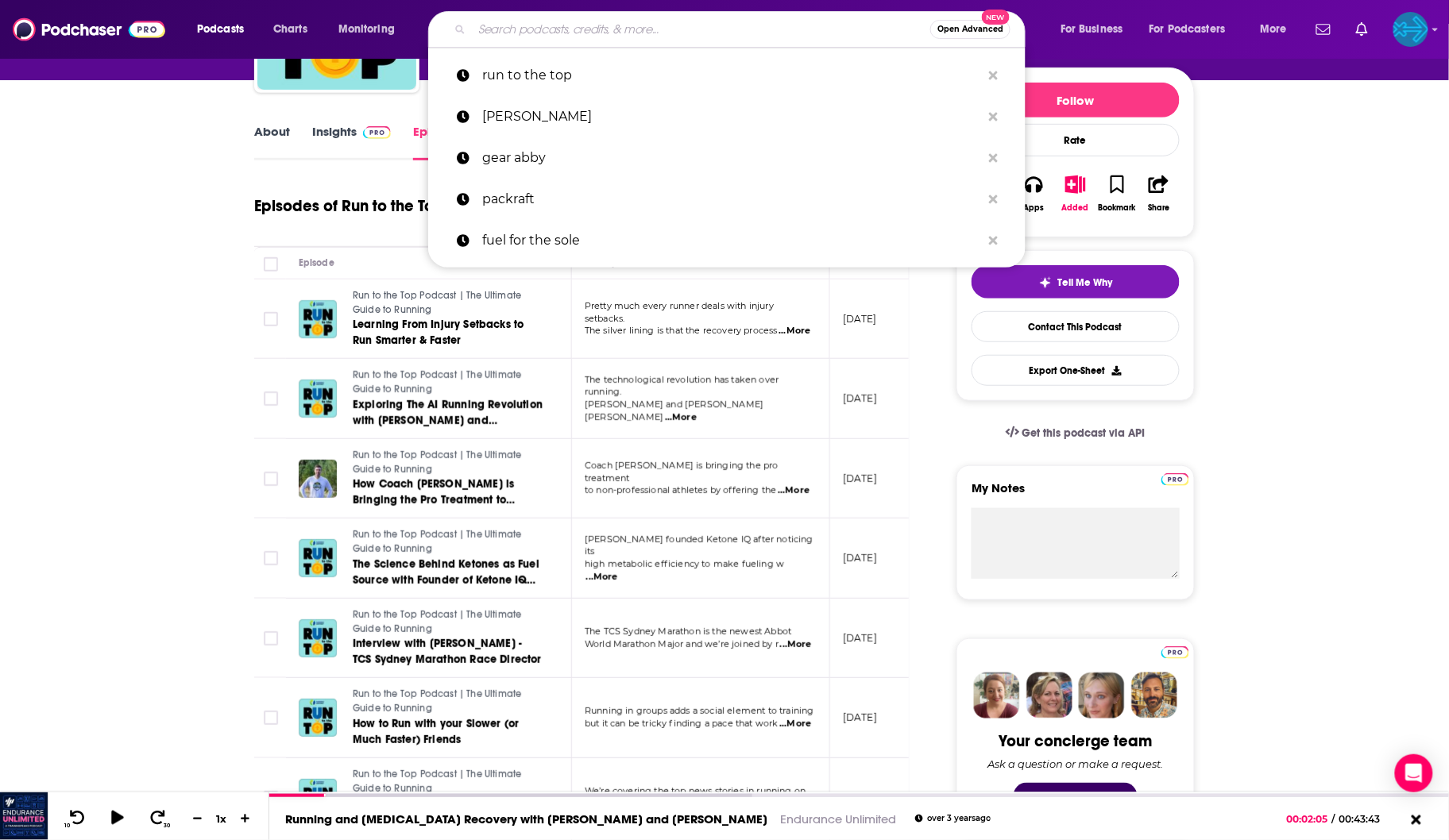
click at [514, 34] on input "Search podcasts, credits, & more..." at bounding box center [701, 29] width 458 height 25
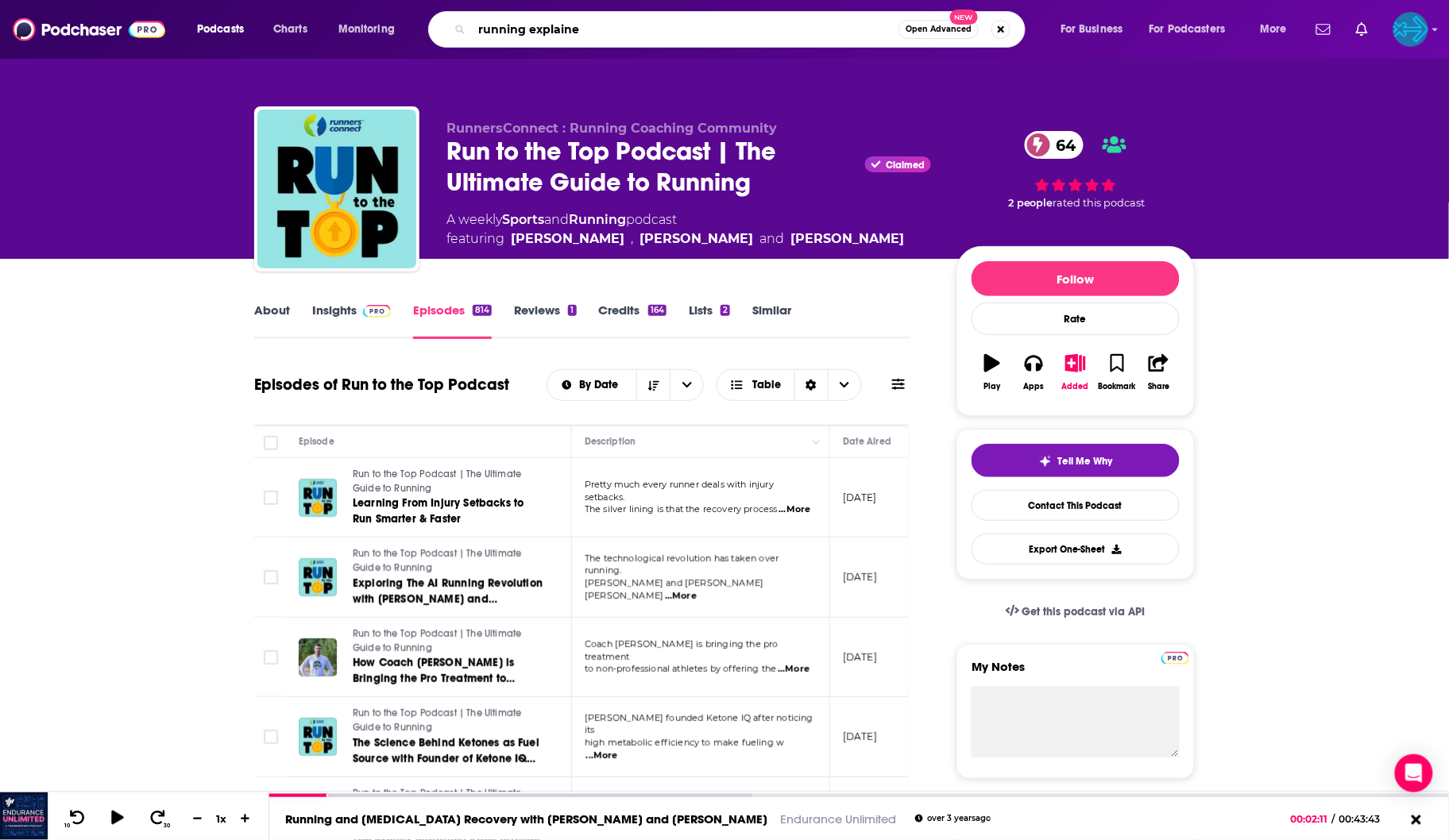
type input "running explained"
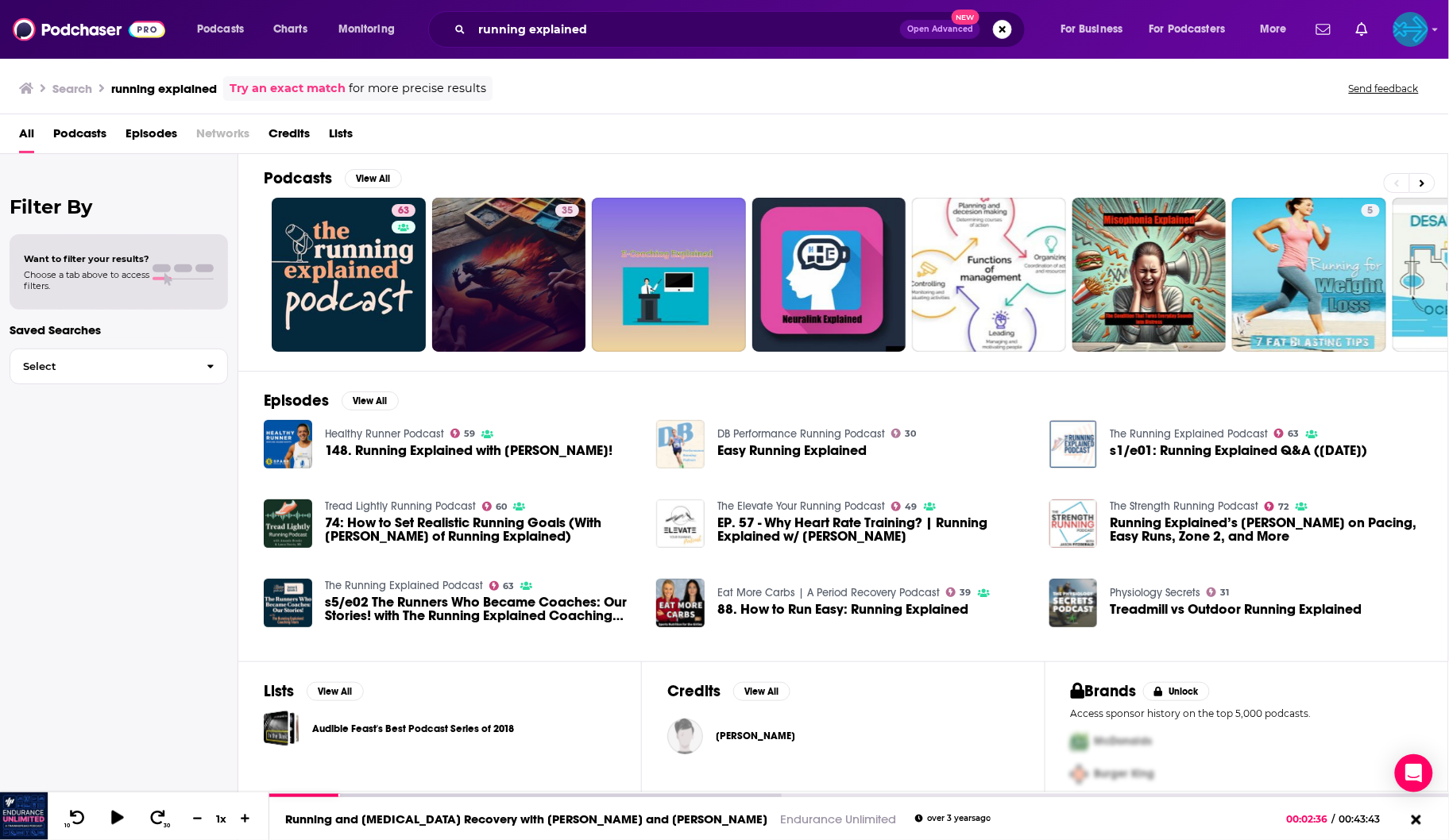
scroll to position [6, 0]
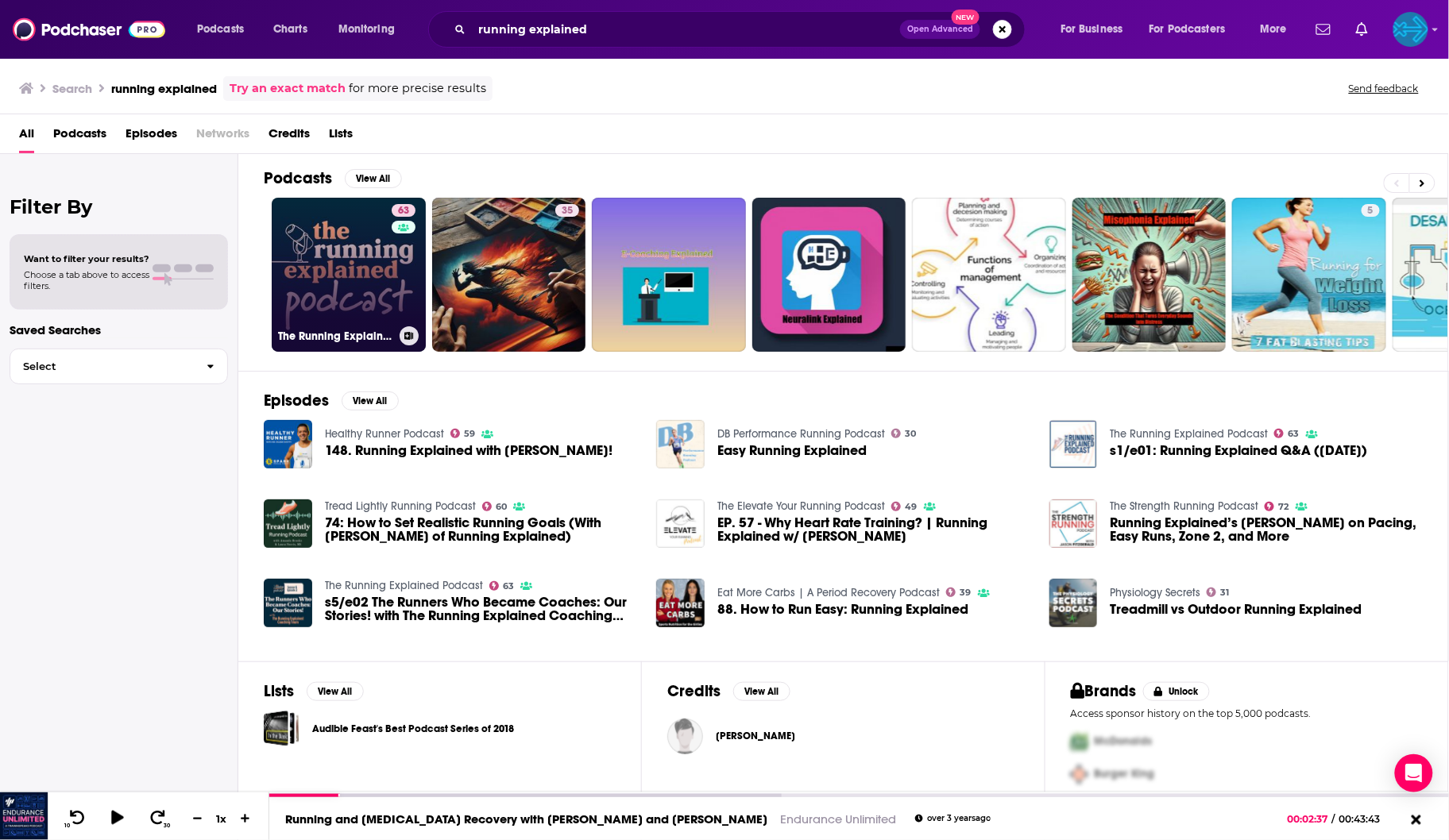
click at [339, 287] on link "63 The Running Explained Podcast" at bounding box center [349, 275] width 154 height 154
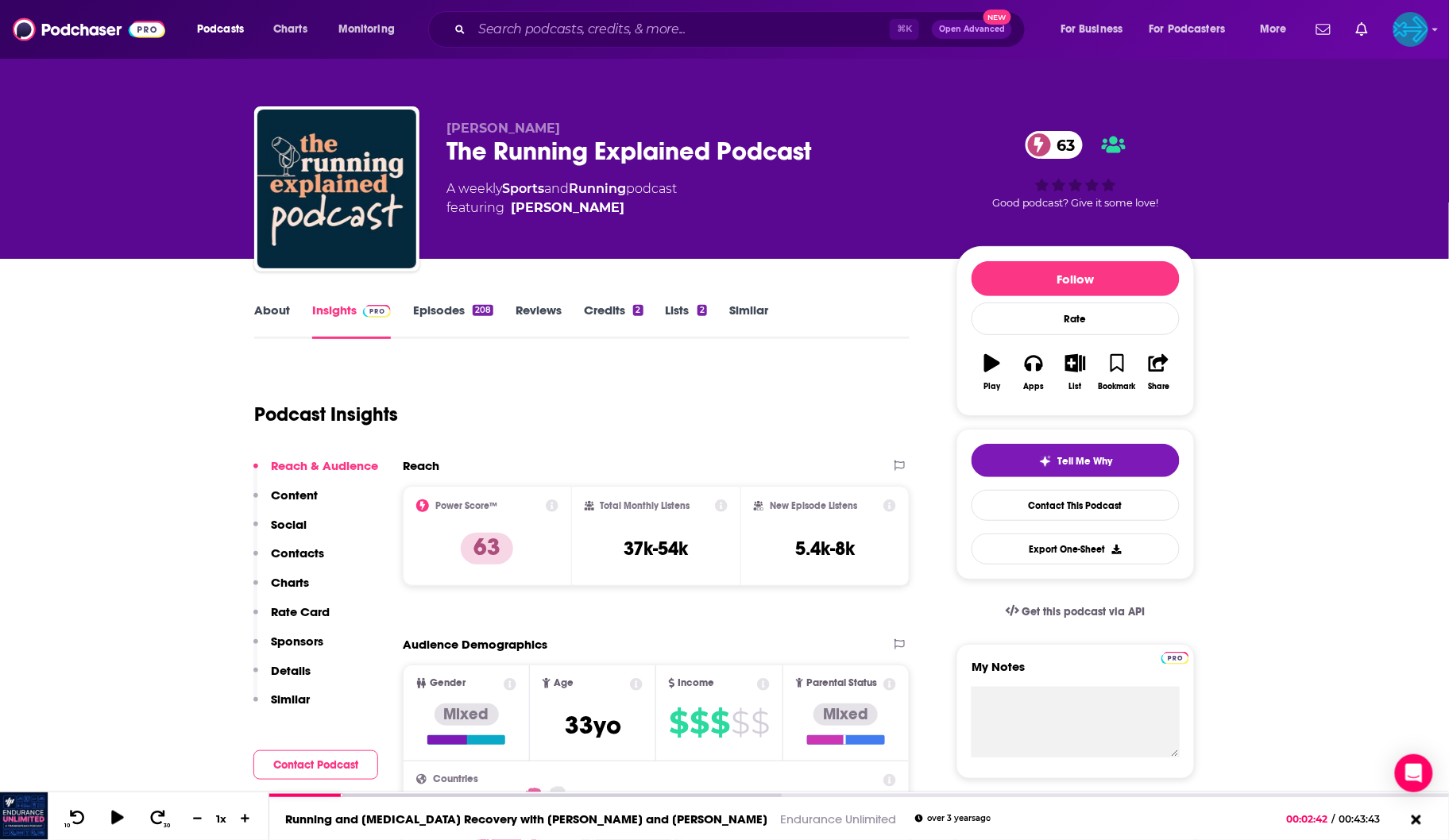
click at [444, 310] on link "Episodes 208" at bounding box center [453, 320] width 80 height 36
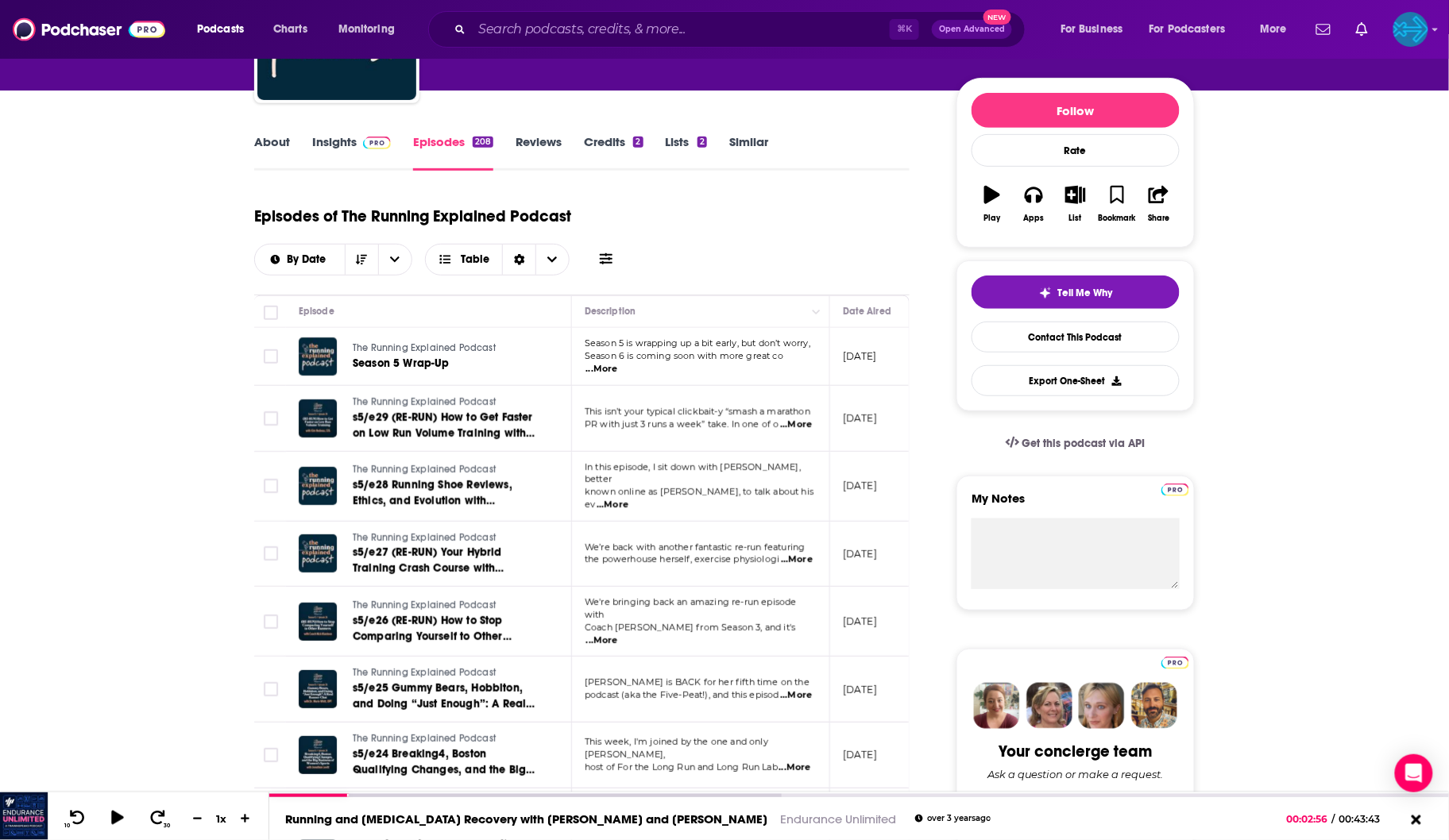
scroll to position [140, 0]
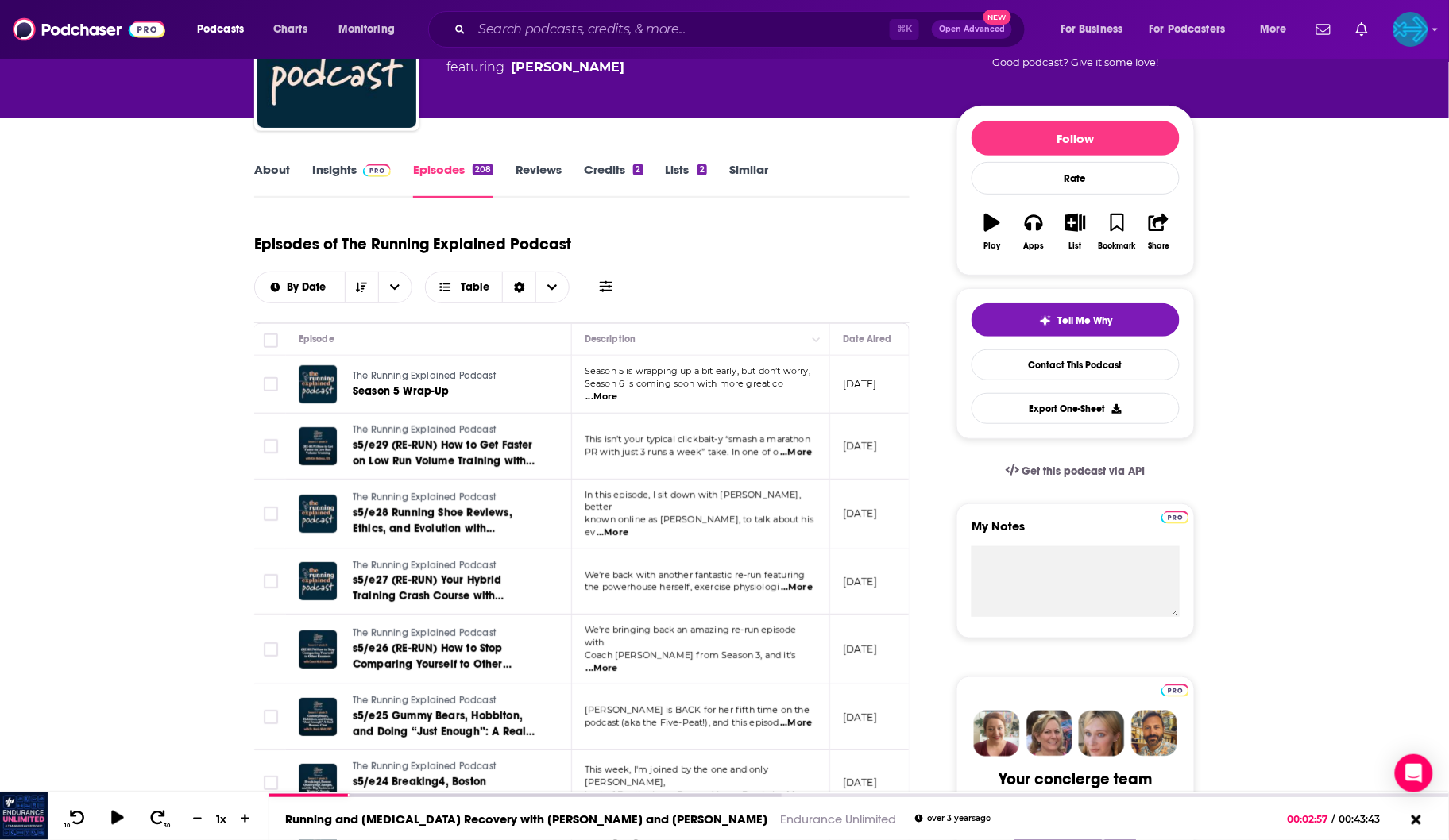
click at [342, 174] on link "Insights" at bounding box center [352, 180] width 79 height 36
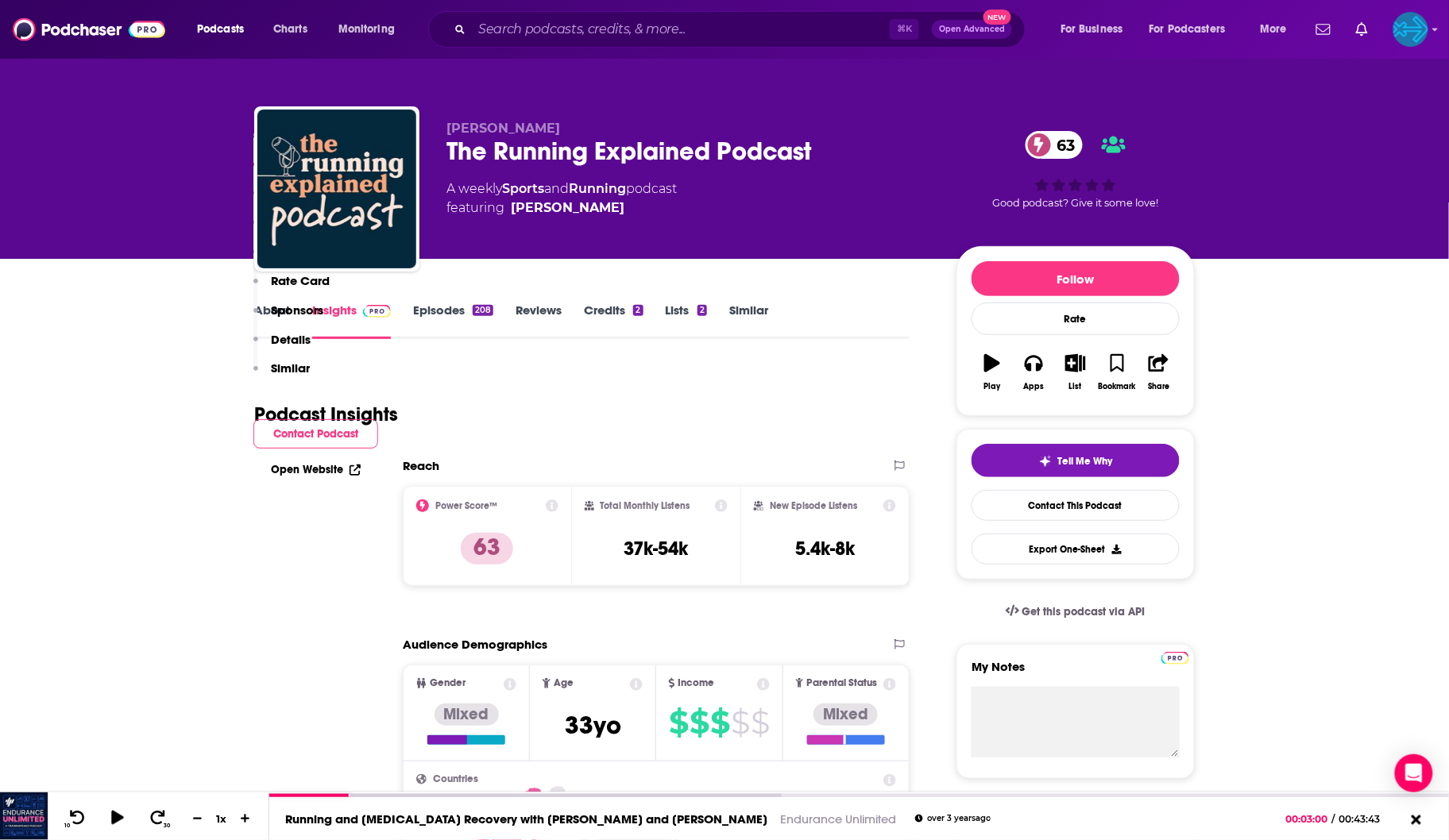
scroll to position [1240, 0]
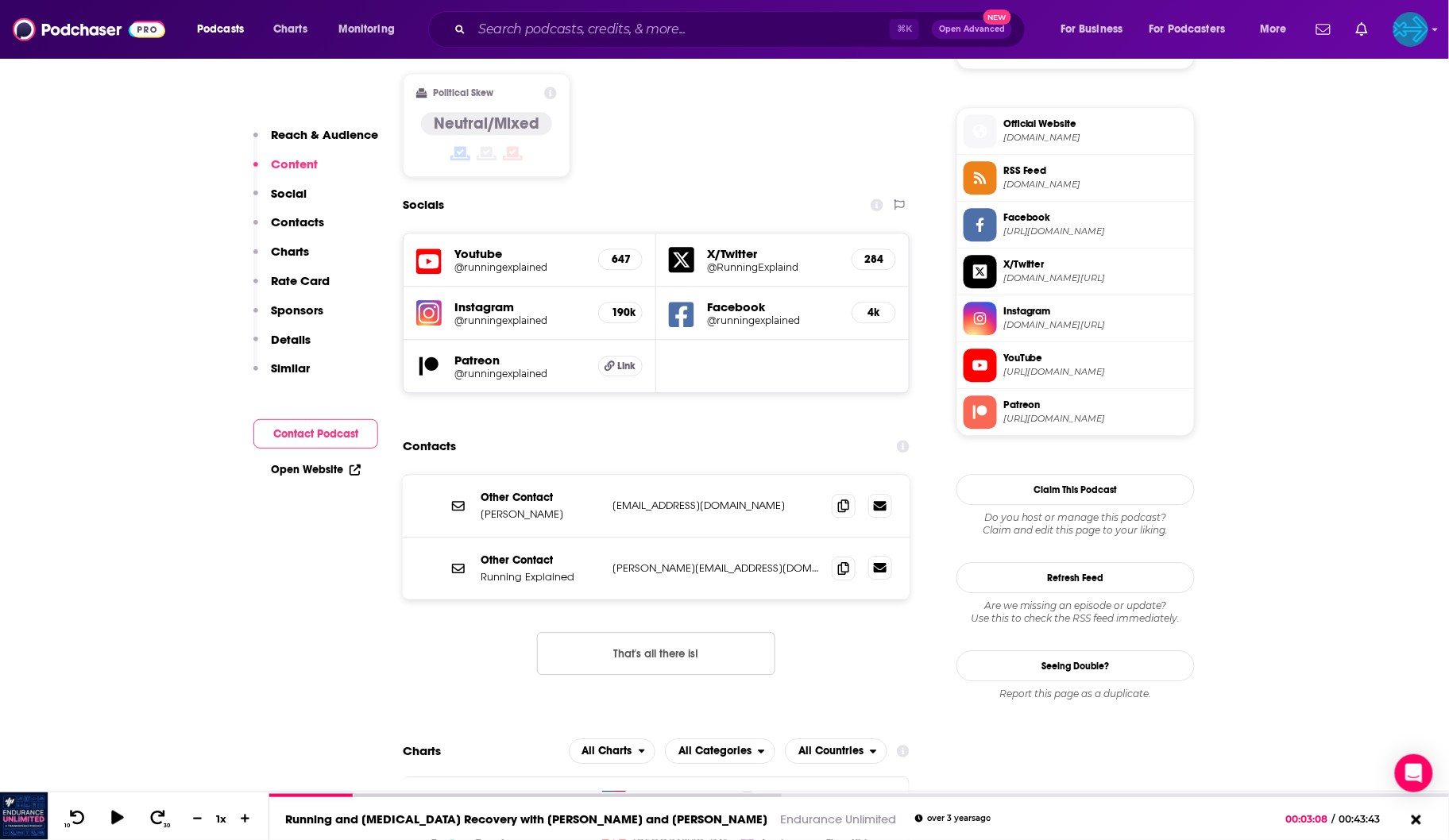
click at [876, 562] on icon at bounding box center [880, 567] width 12 height 12
click at [839, 562] on icon at bounding box center [844, 567] width 12 height 12
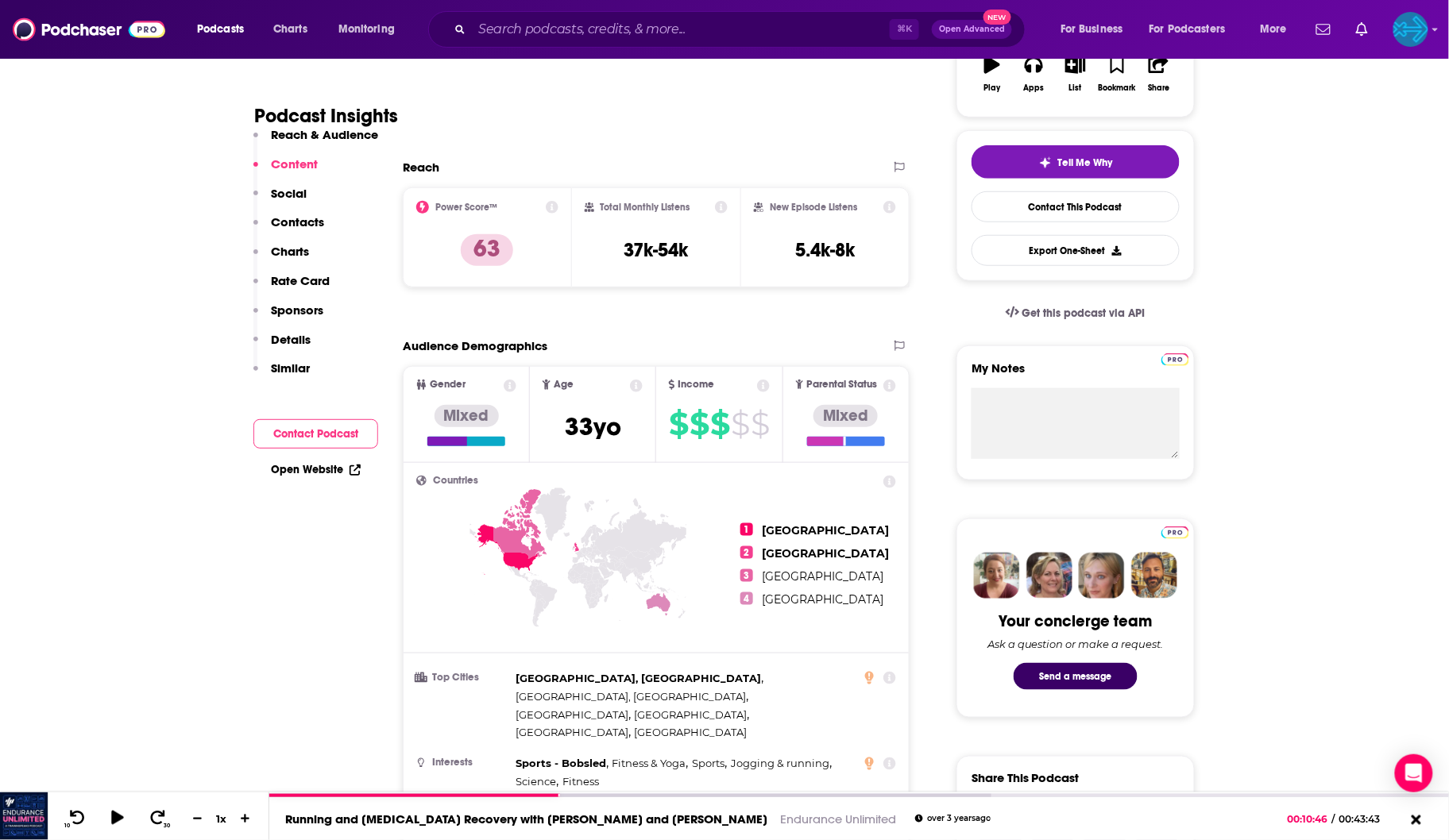
scroll to position [296, 0]
